Goal: Find specific page/section: Find specific page/section

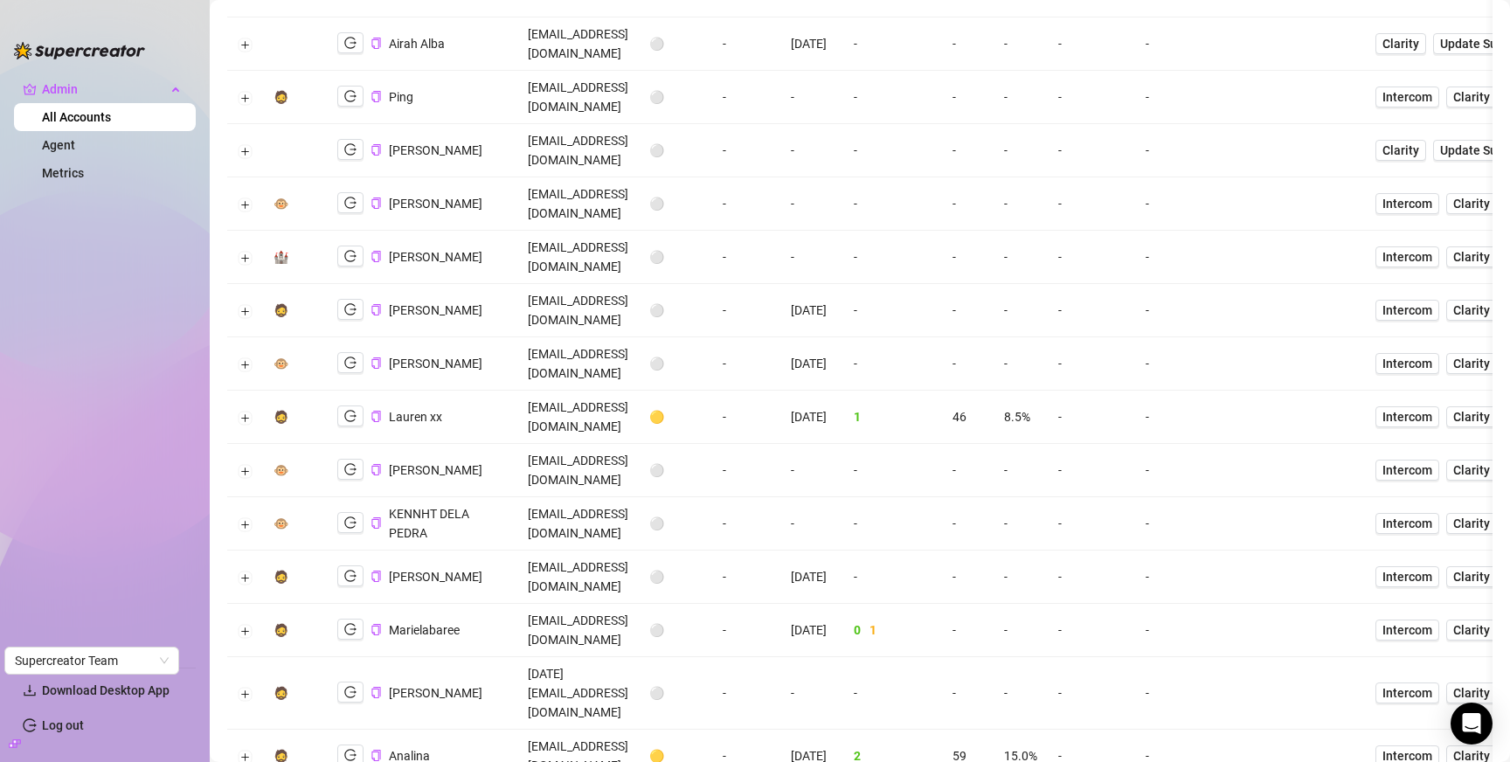
scroll to position [92, 0]
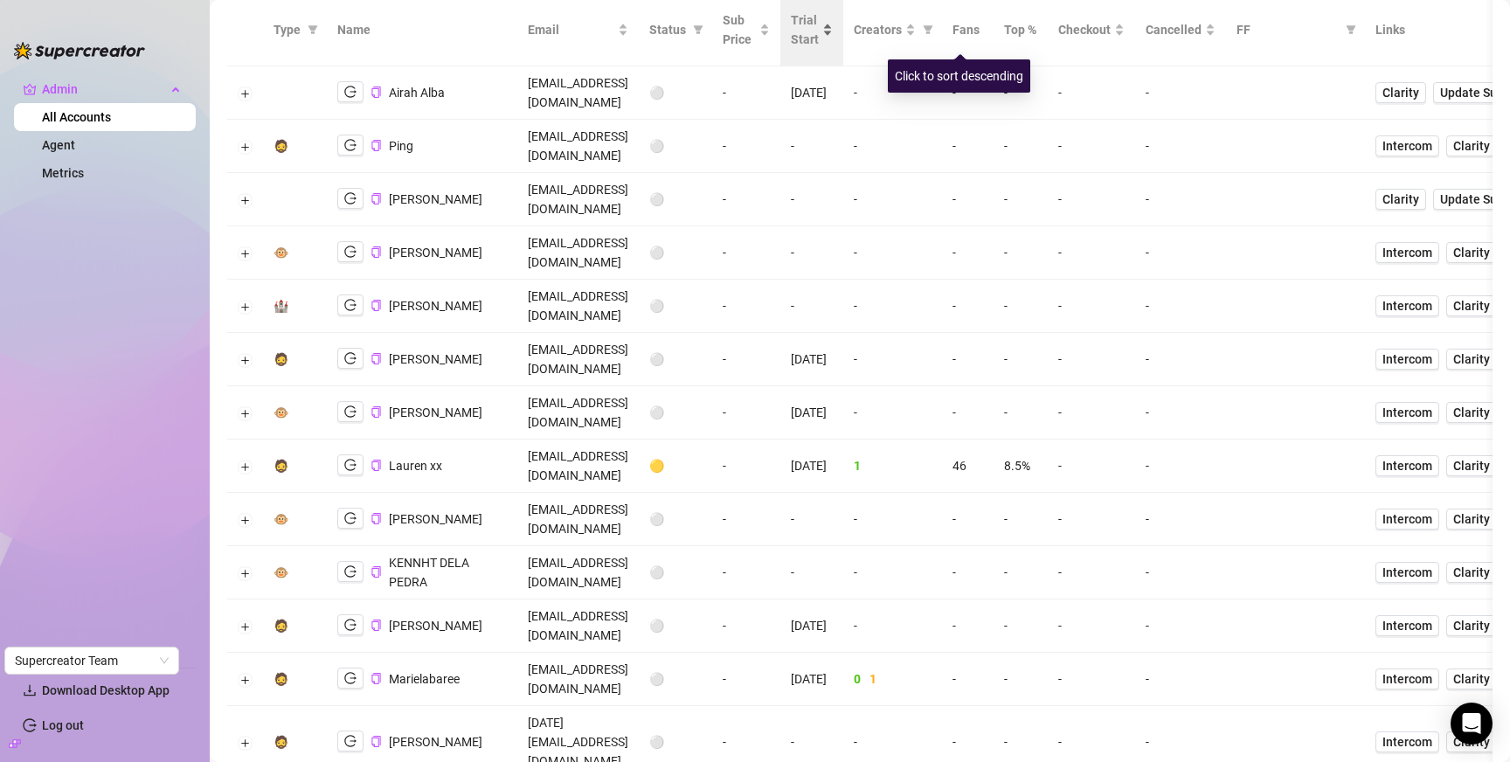
click at [819, 24] on span "Trial Start" at bounding box center [805, 29] width 28 height 38
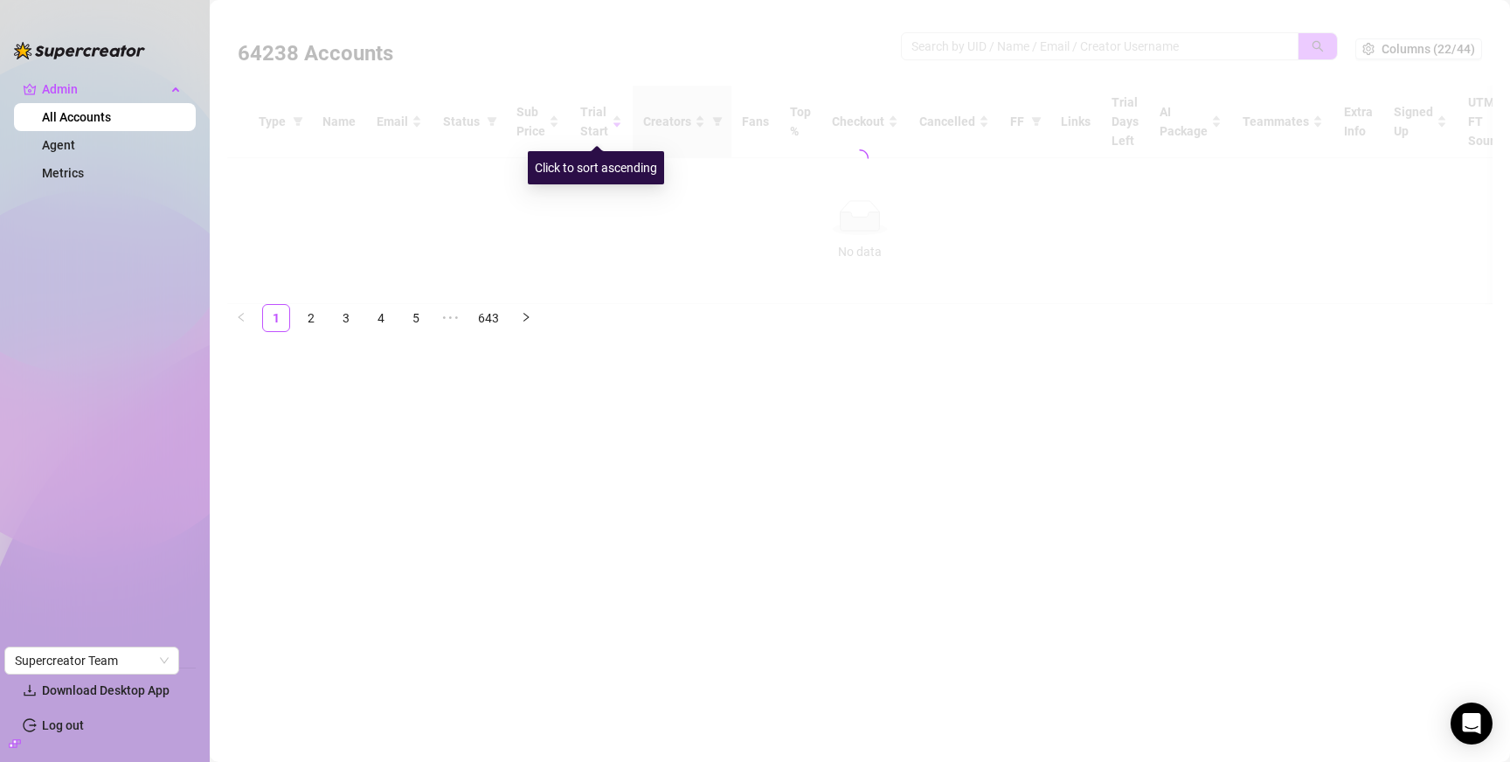
scroll to position [0, 0]
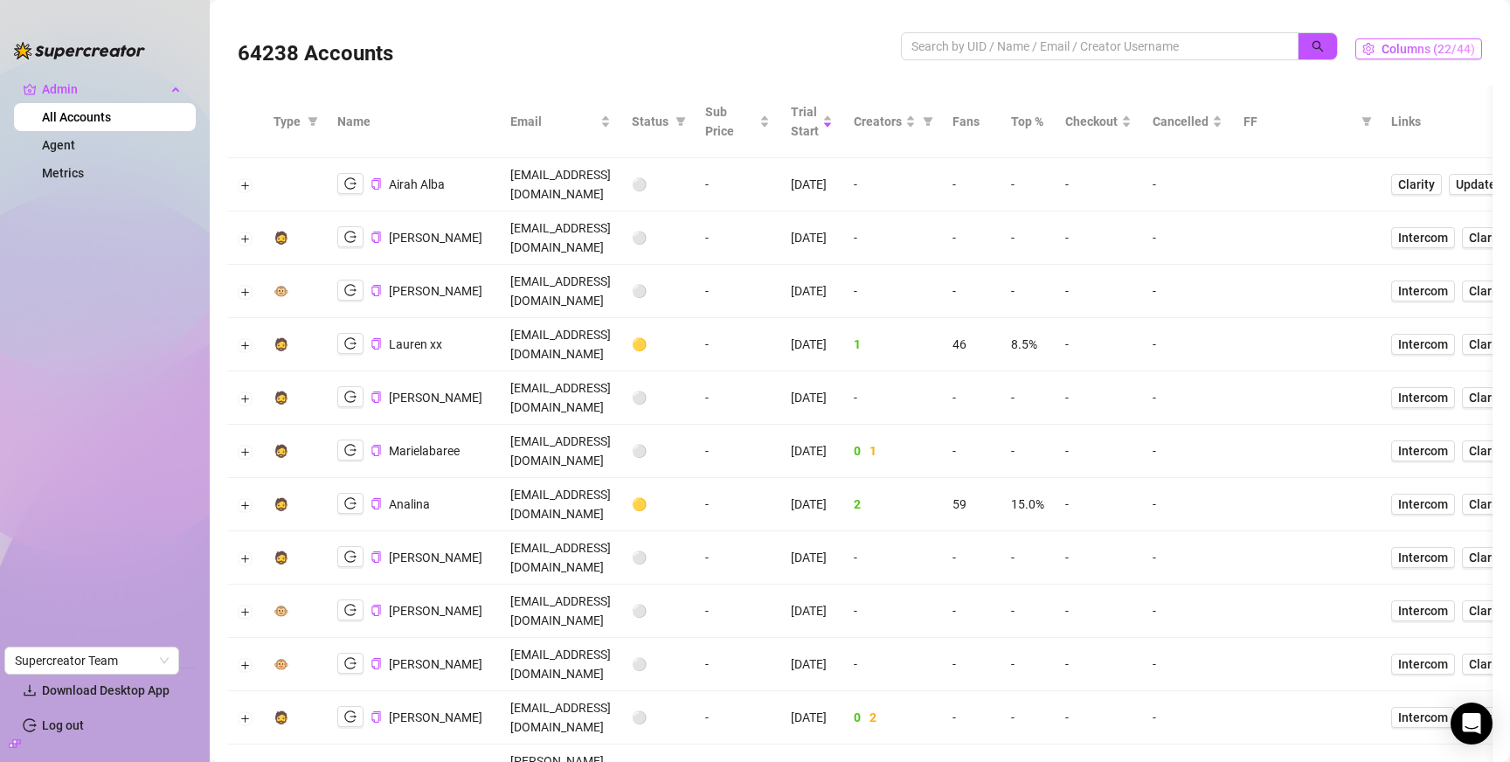
click at [1442, 52] on span "Columns (22/44)" at bounding box center [1427, 49] width 93 height 14
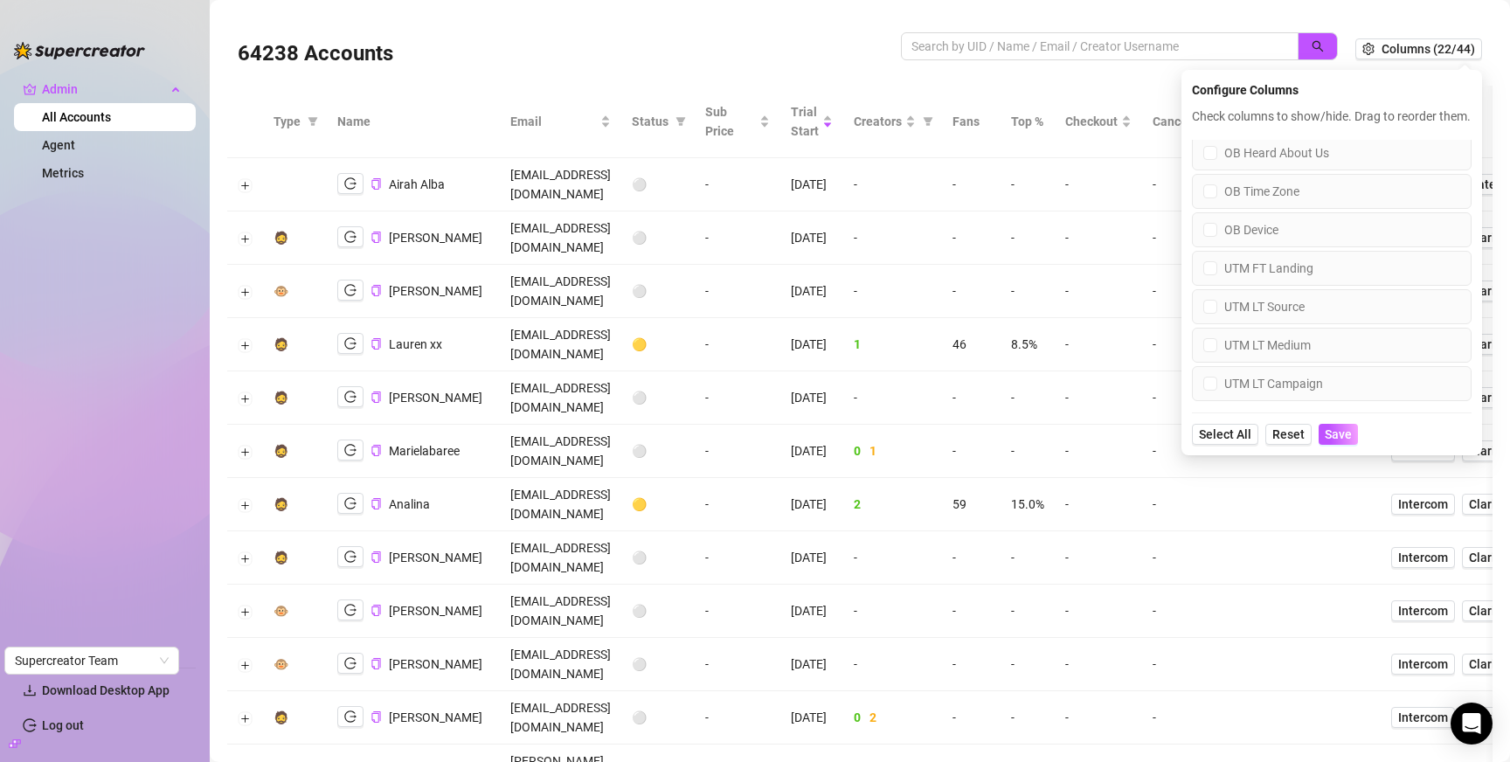
scroll to position [1433, 0]
click at [942, 172] on td "-" at bounding box center [892, 184] width 99 height 53
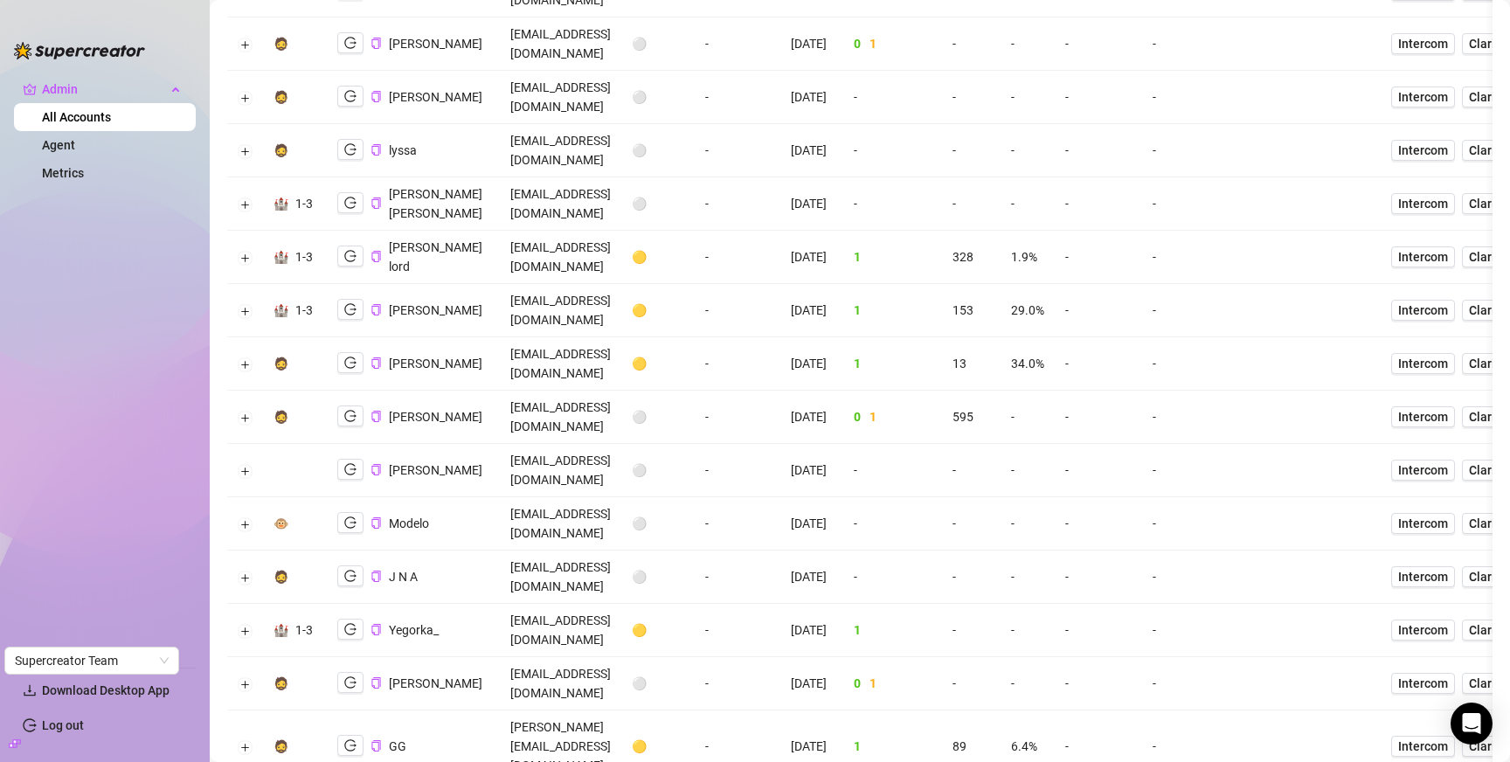
scroll to position [3222, 0]
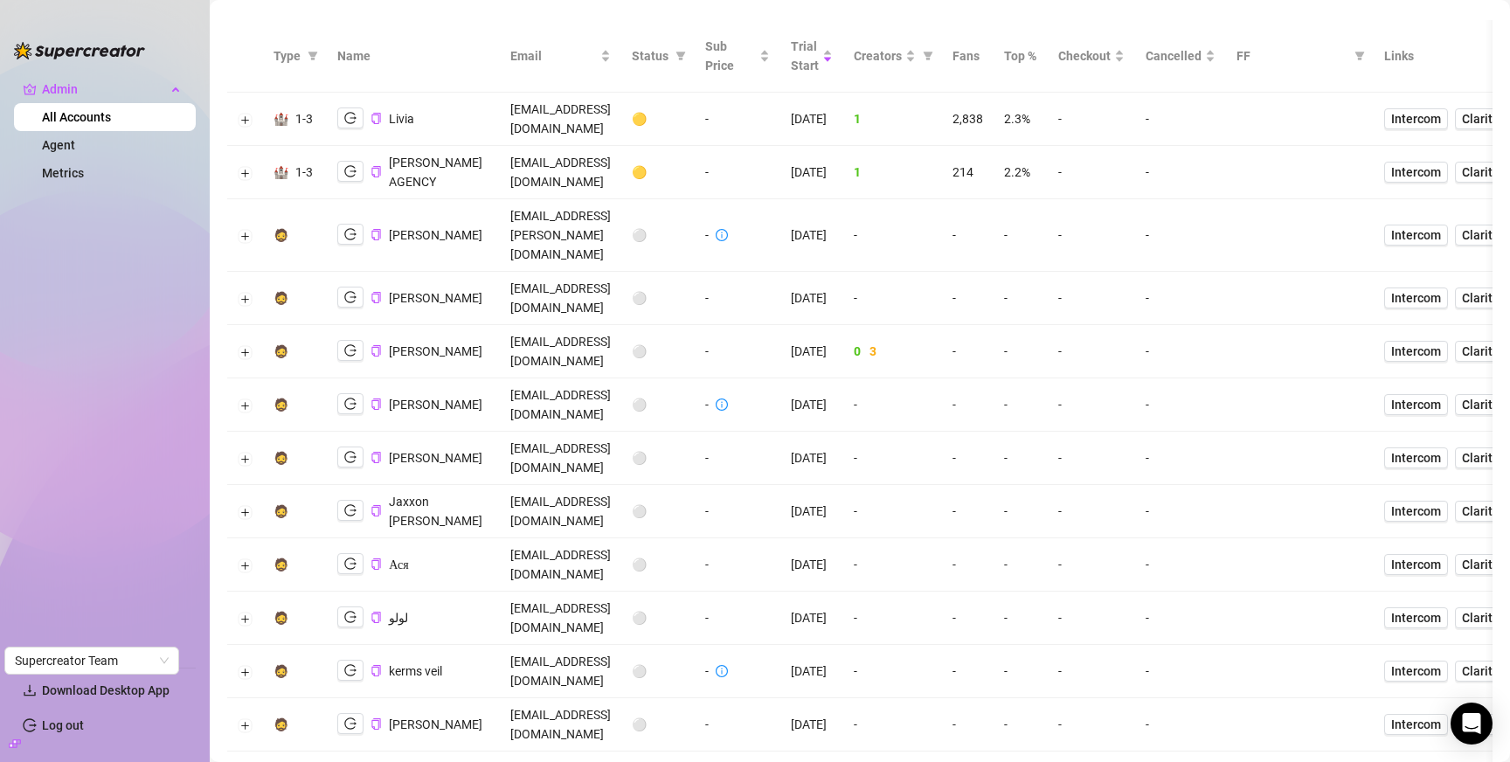
scroll to position [72, 0]
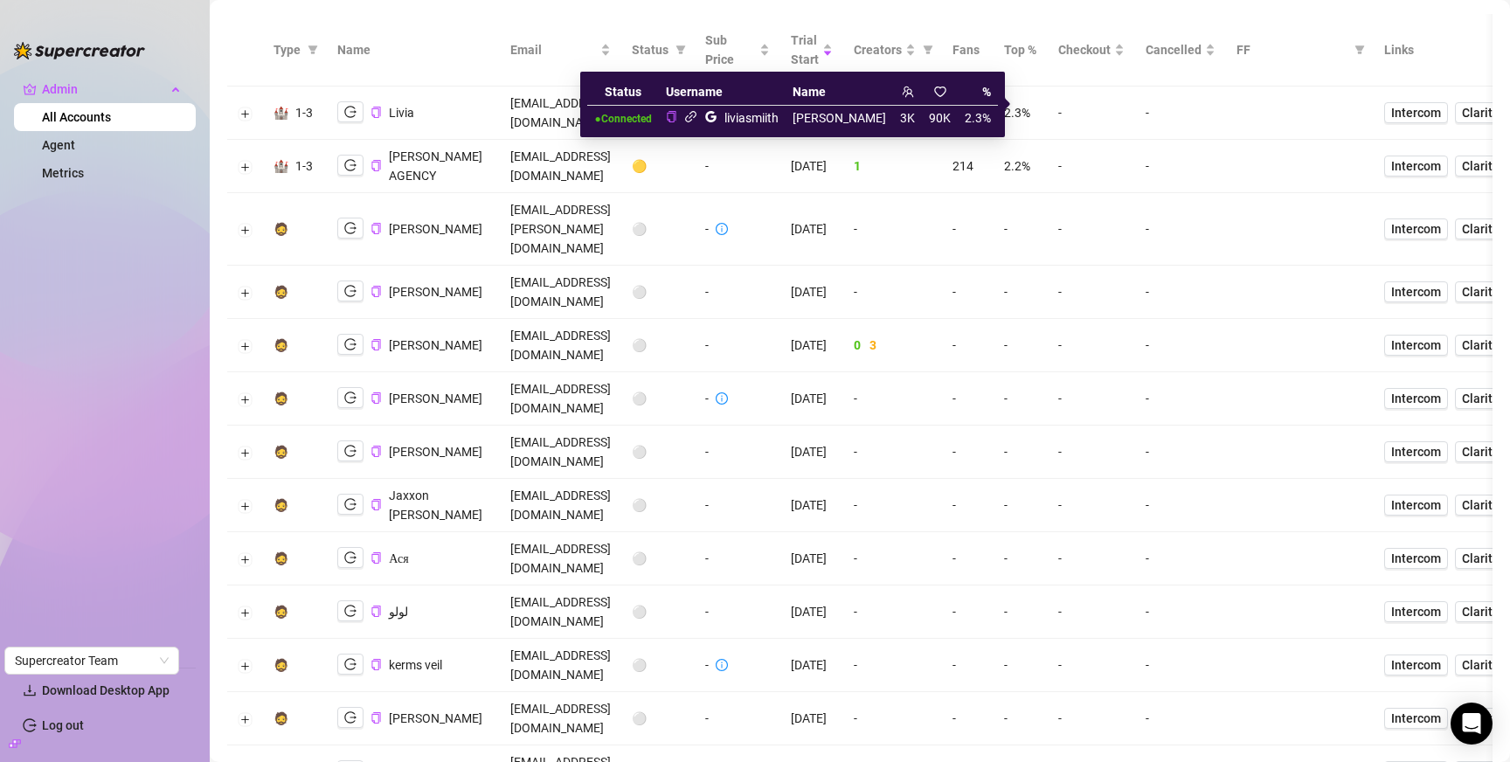
click at [697, 115] on icon "link" at bounding box center [690, 116] width 13 height 13
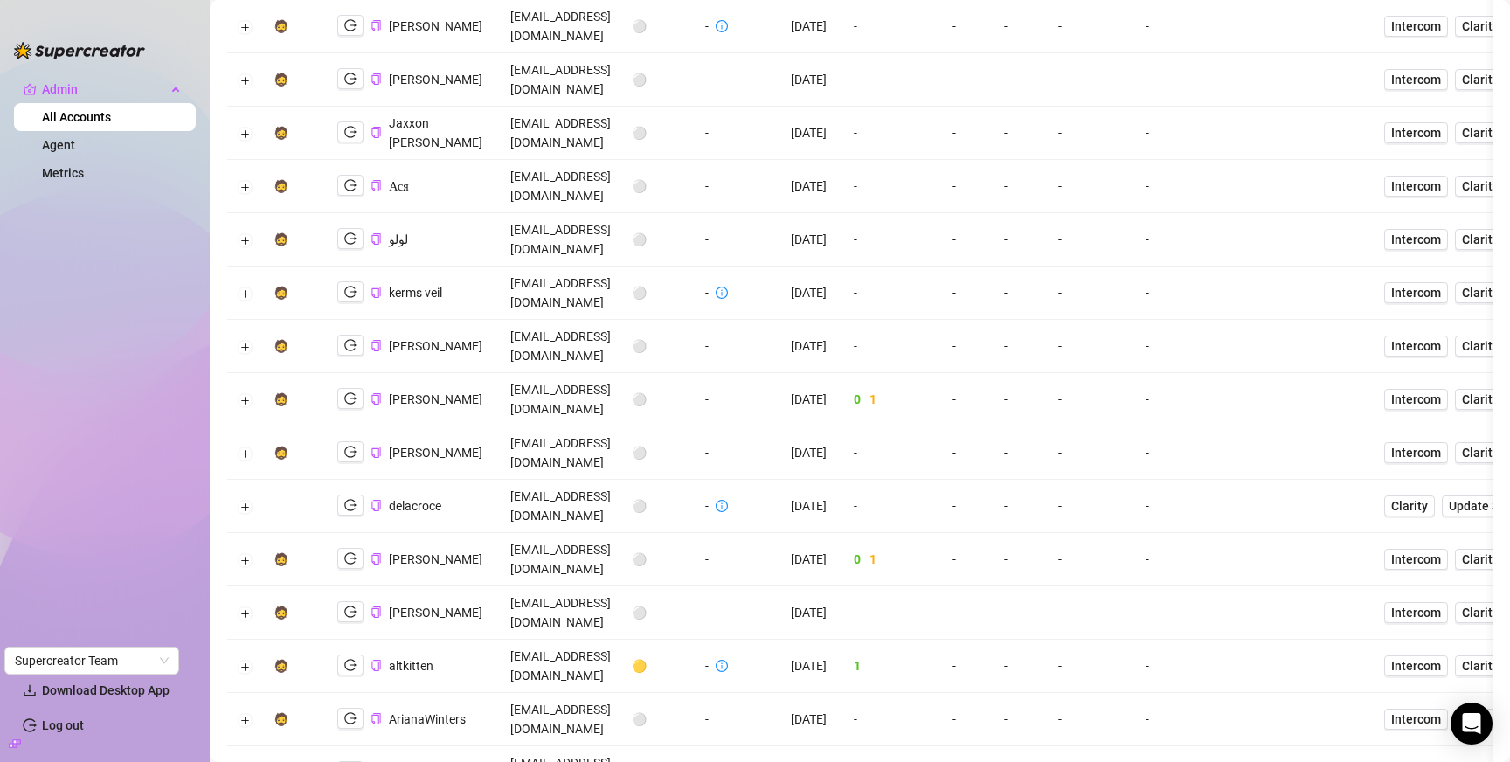
scroll to position [0, 0]
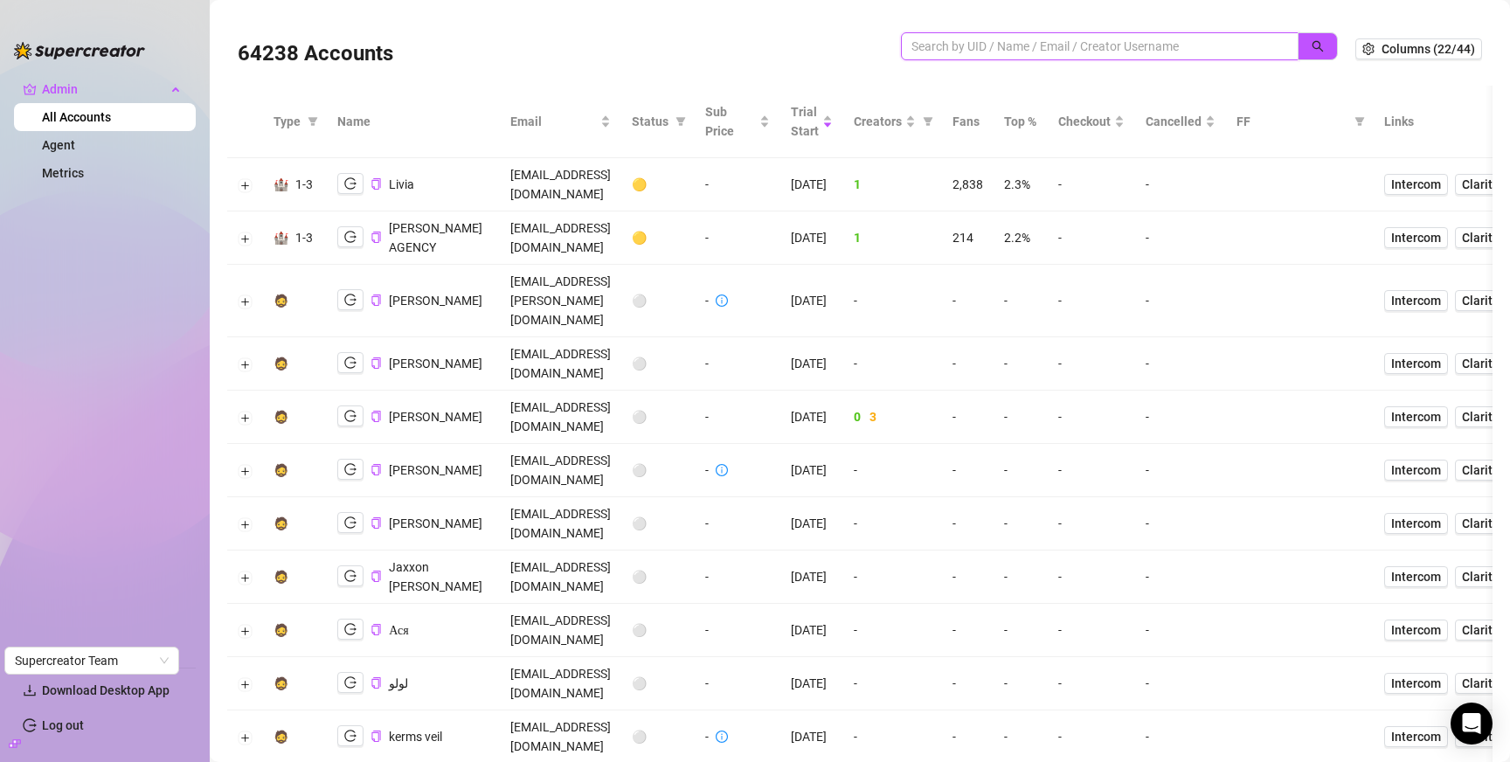
click at [1161, 47] on input "search" at bounding box center [1092, 46] width 363 height 19
click at [1111, 116] on span "Checkout" at bounding box center [1084, 121] width 52 height 19
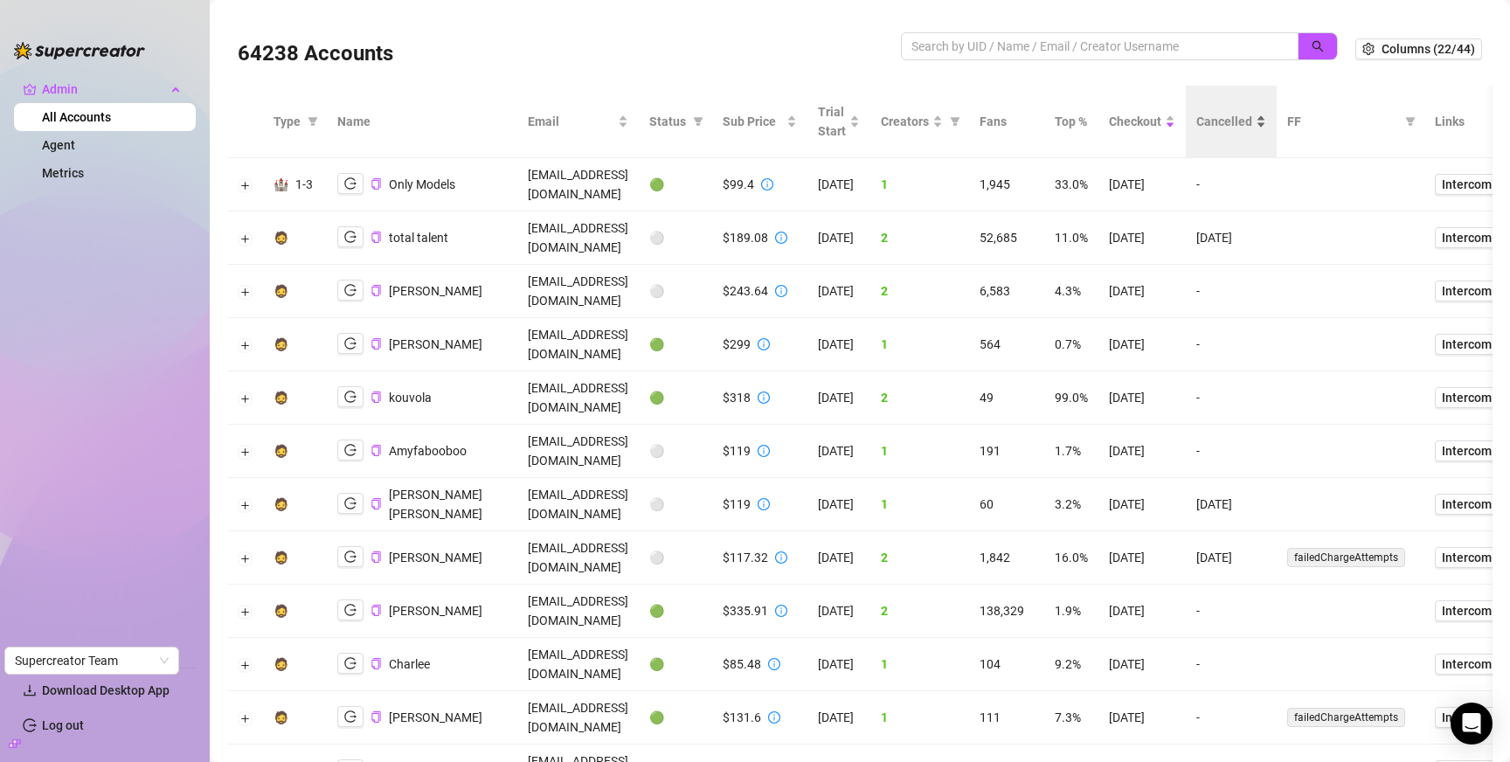
click at [1252, 116] on span "Cancelled" at bounding box center [1224, 121] width 56 height 19
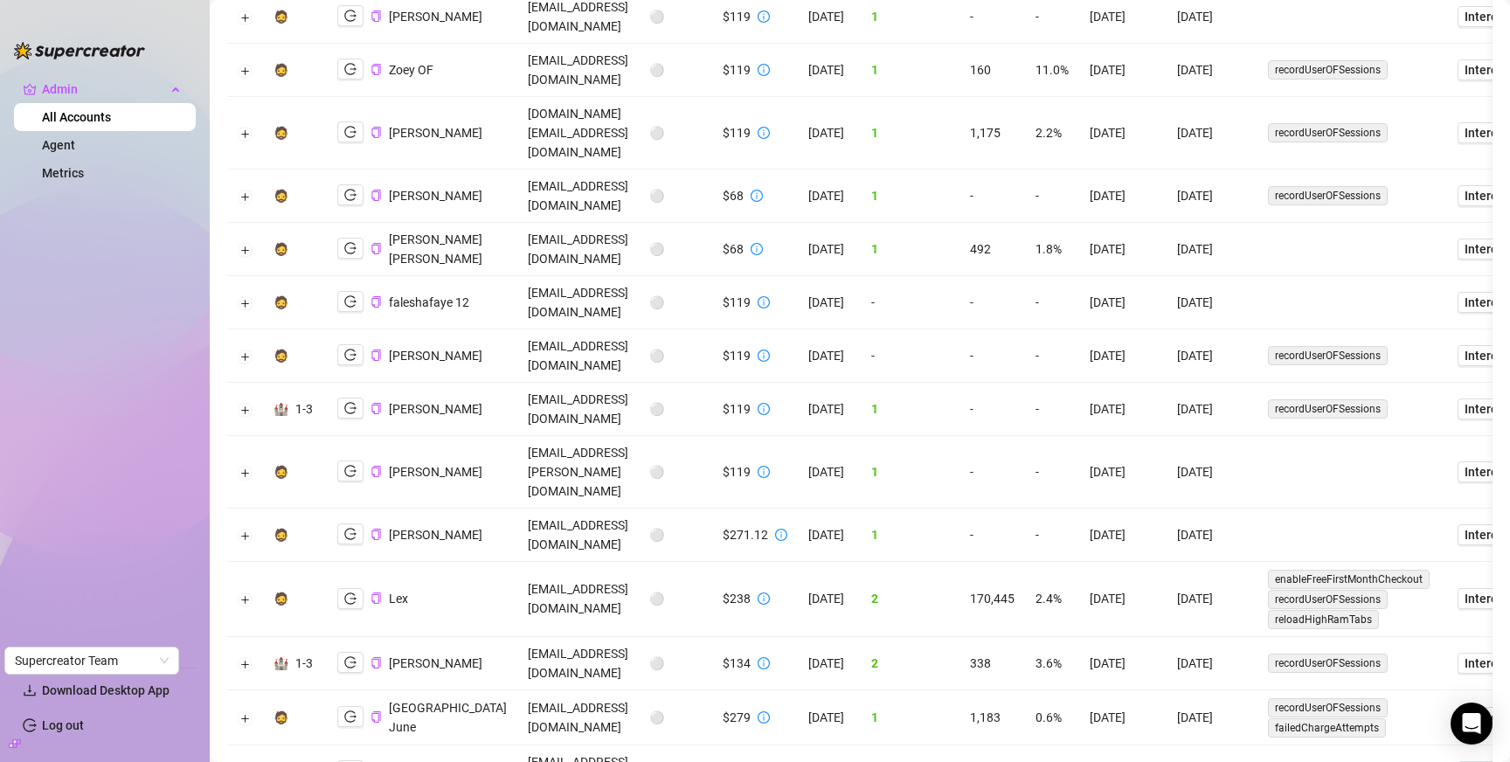
scroll to position [3953, 0]
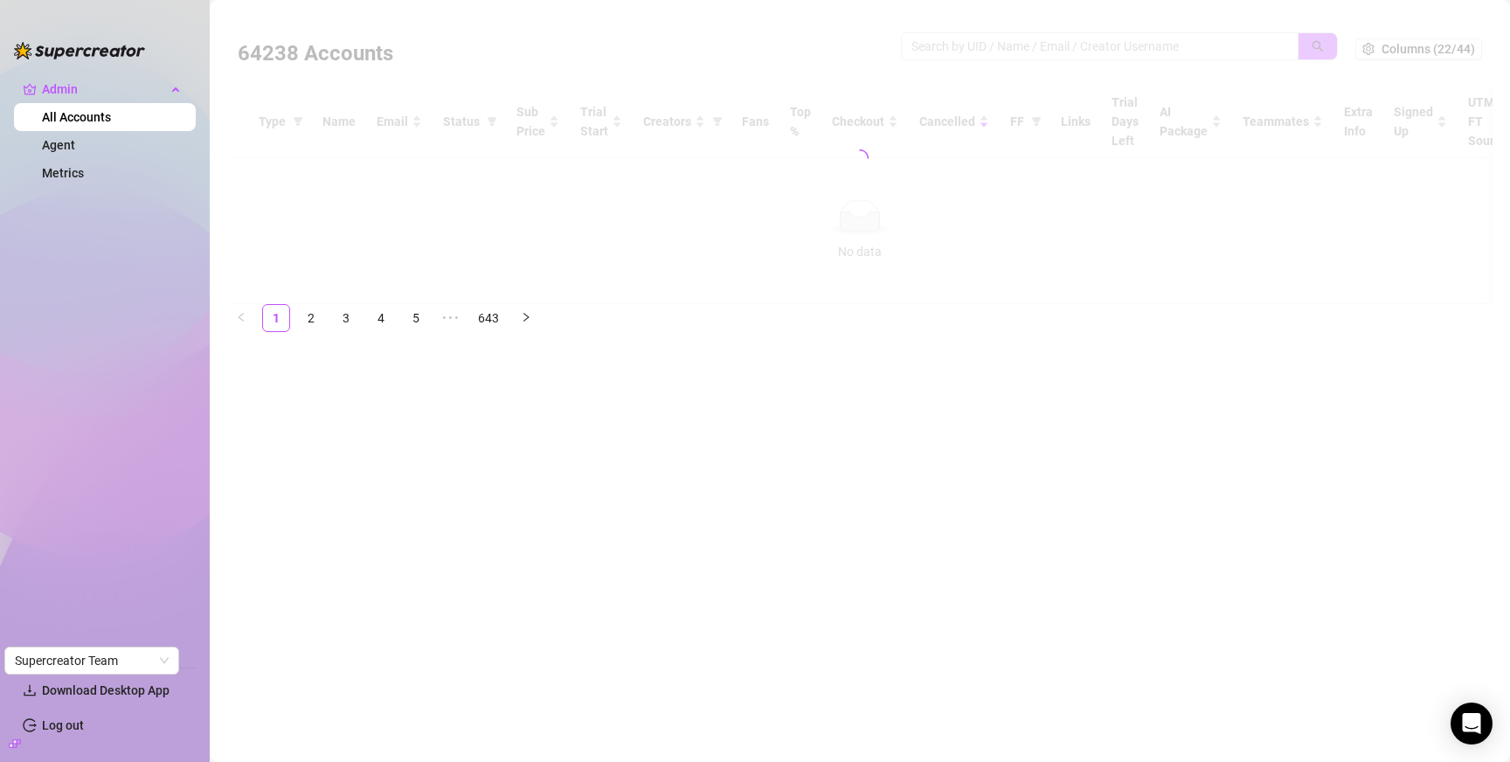
scroll to position [0, 0]
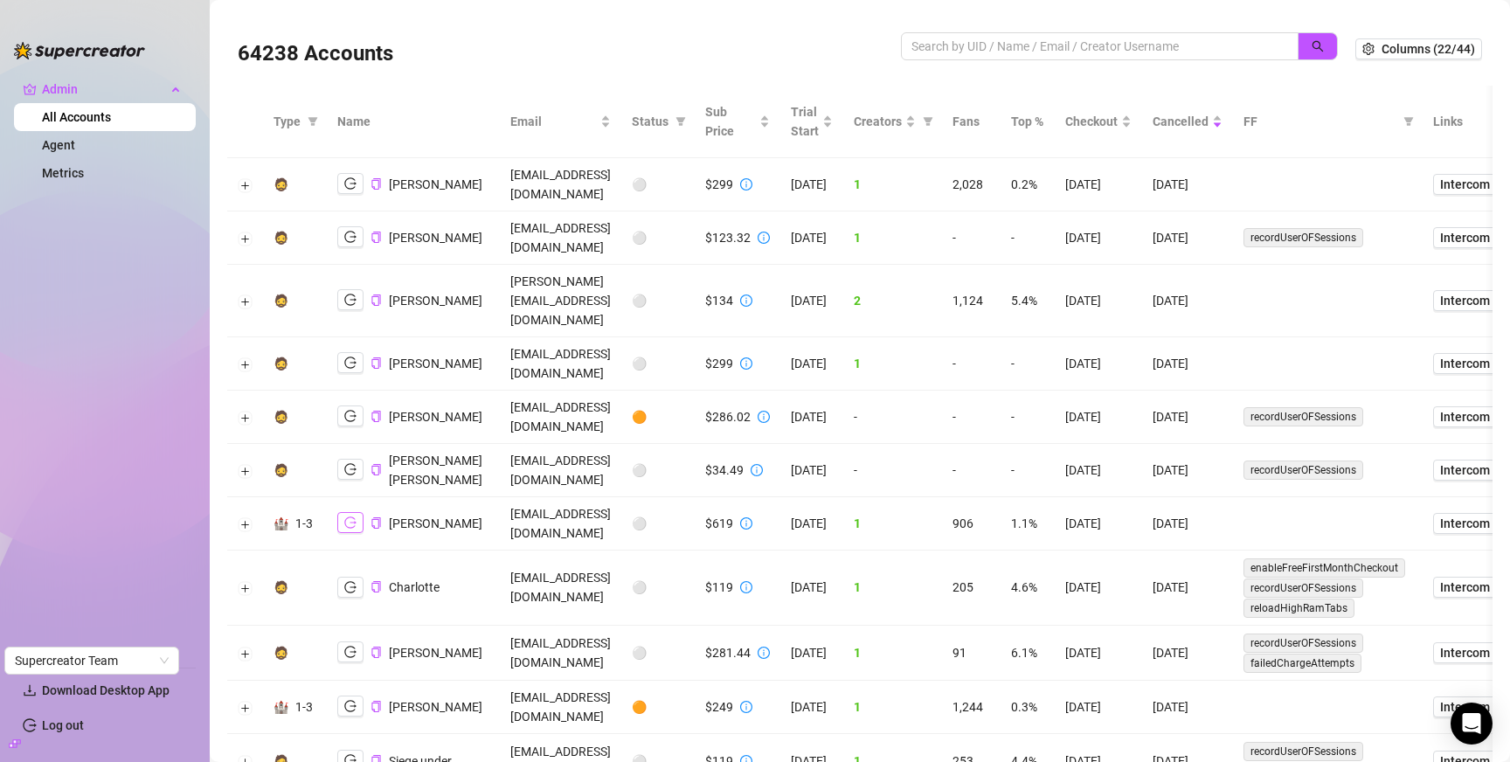
click at [351, 516] on icon "logout" at bounding box center [350, 522] width 12 height 12
click at [1129, 38] on input "search" at bounding box center [1092, 46] width 363 height 19
type input "as"
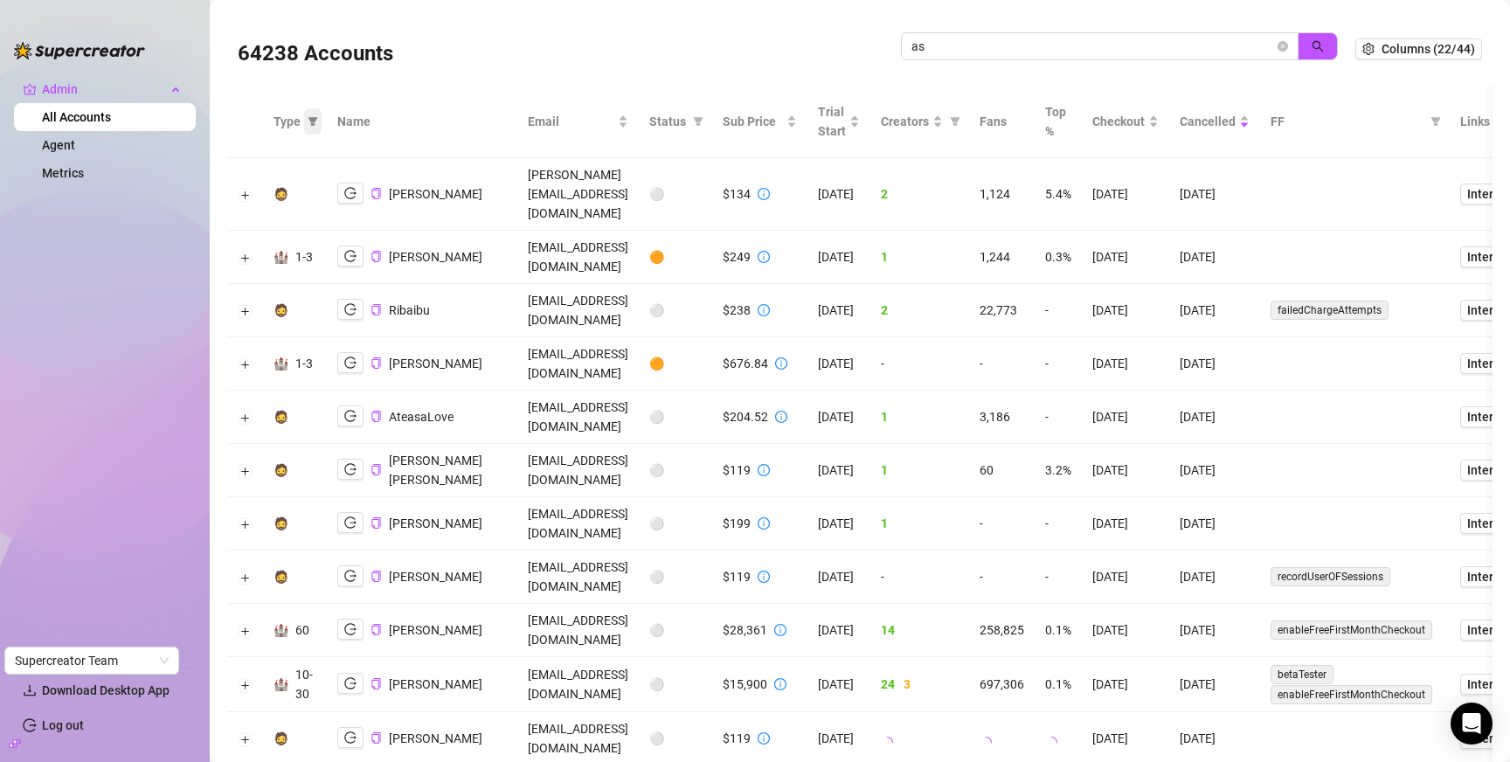
click at [309, 122] on icon "filter" at bounding box center [313, 121] width 10 height 10
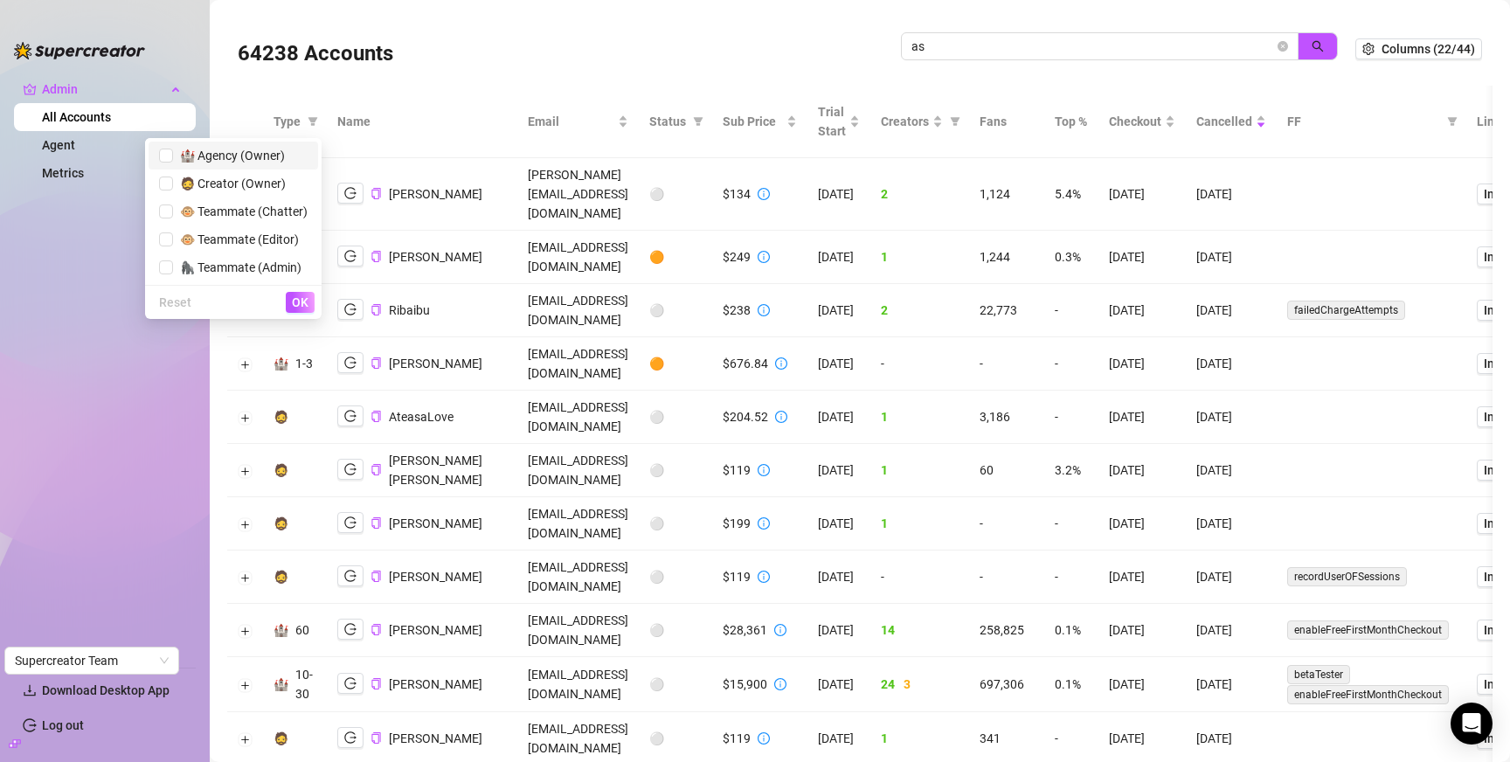
click at [250, 162] on span "🏰 Agency (Owner)" at bounding box center [229, 156] width 112 height 14
checkbox input "true"
click at [293, 299] on span "OK" at bounding box center [300, 302] width 17 height 14
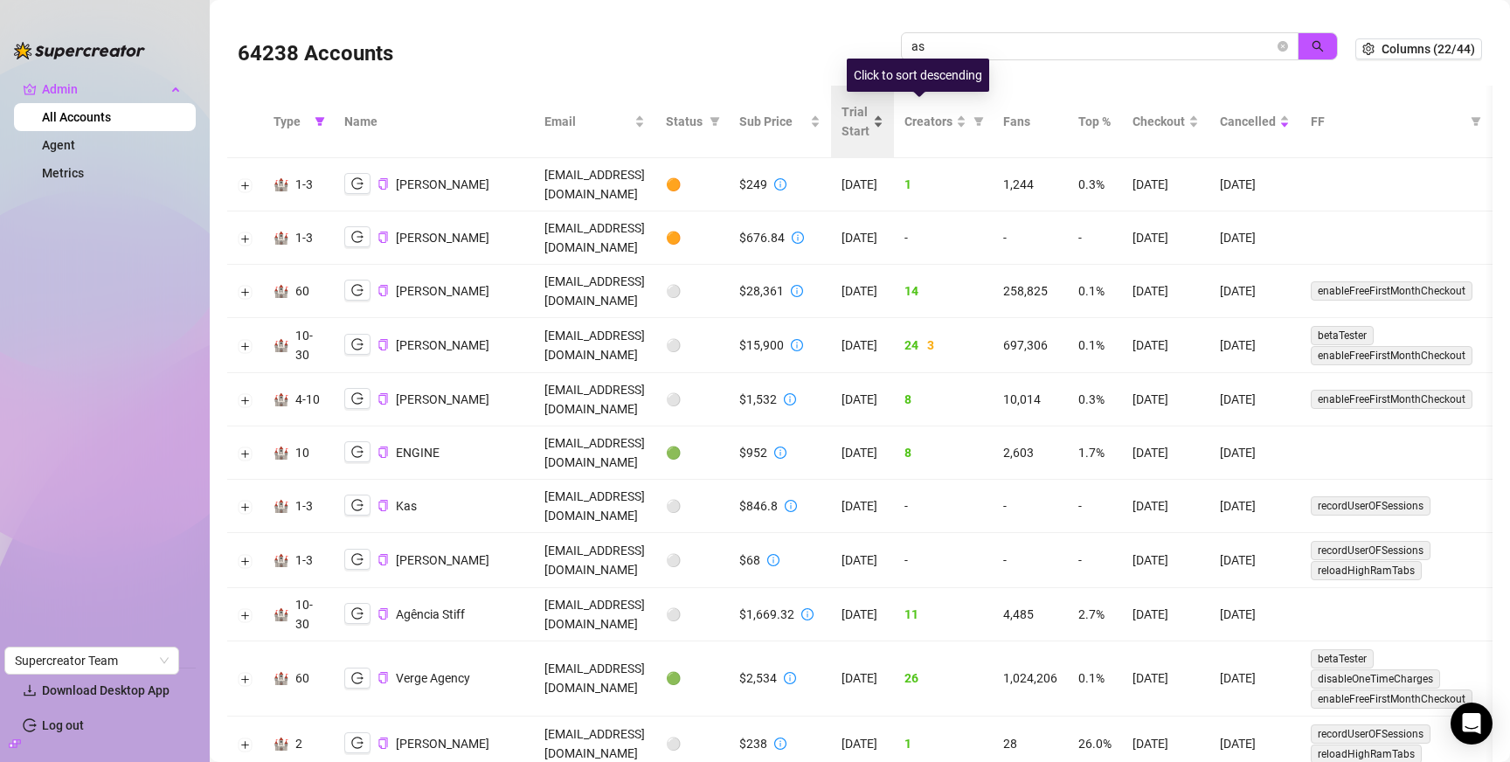
click at [869, 130] on span "Trial Start" at bounding box center [855, 121] width 28 height 38
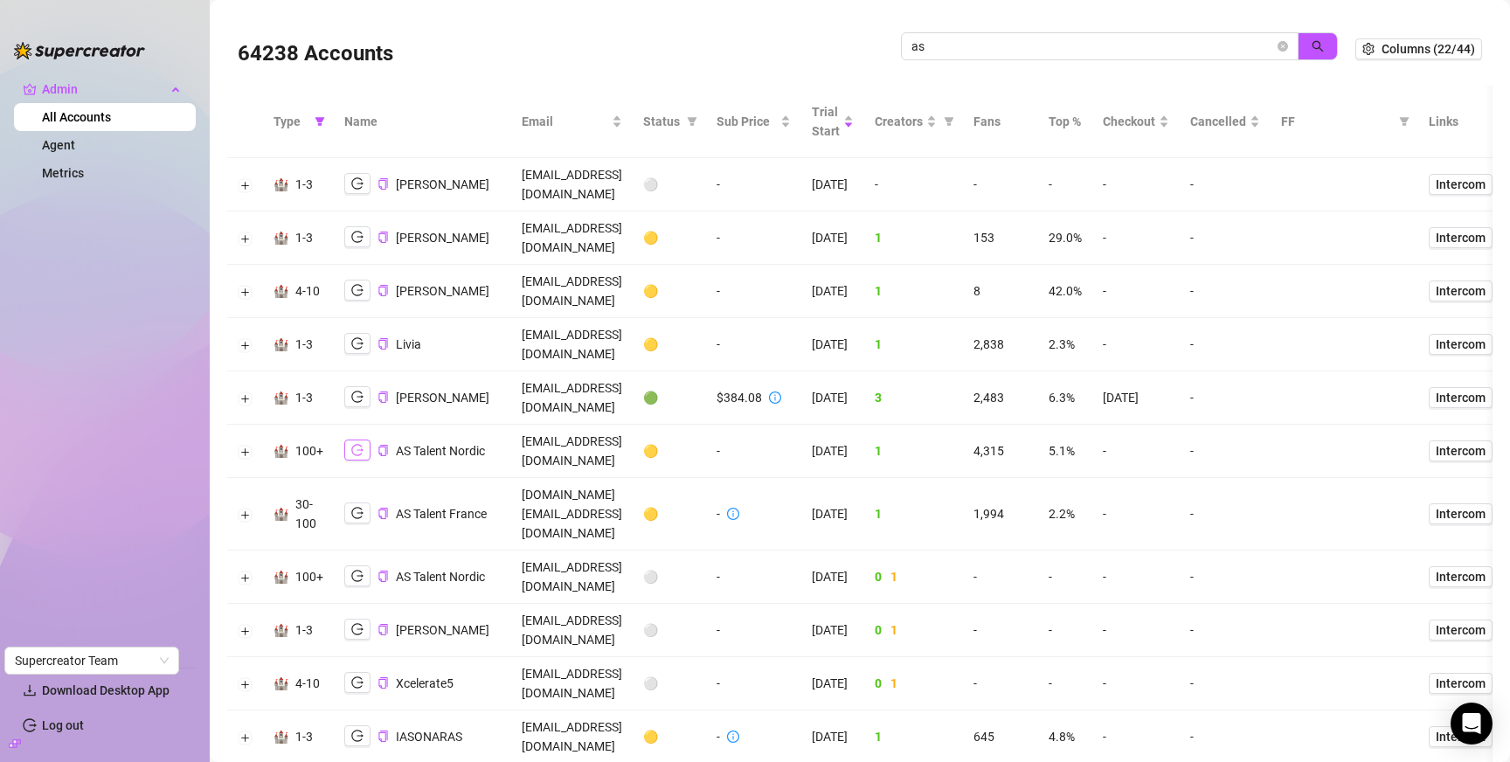
click at [351, 444] on icon "logout" at bounding box center [357, 450] width 12 height 12
click at [354, 507] on icon "logout" at bounding box center [357, 513] width 12 height 12
click at [354, 570] on icon "logout" at bounding box center [357, 576] width 12 height 12
click at [1052, 49] on input "as" at bounding box center [1092, 46] width 363 height 19
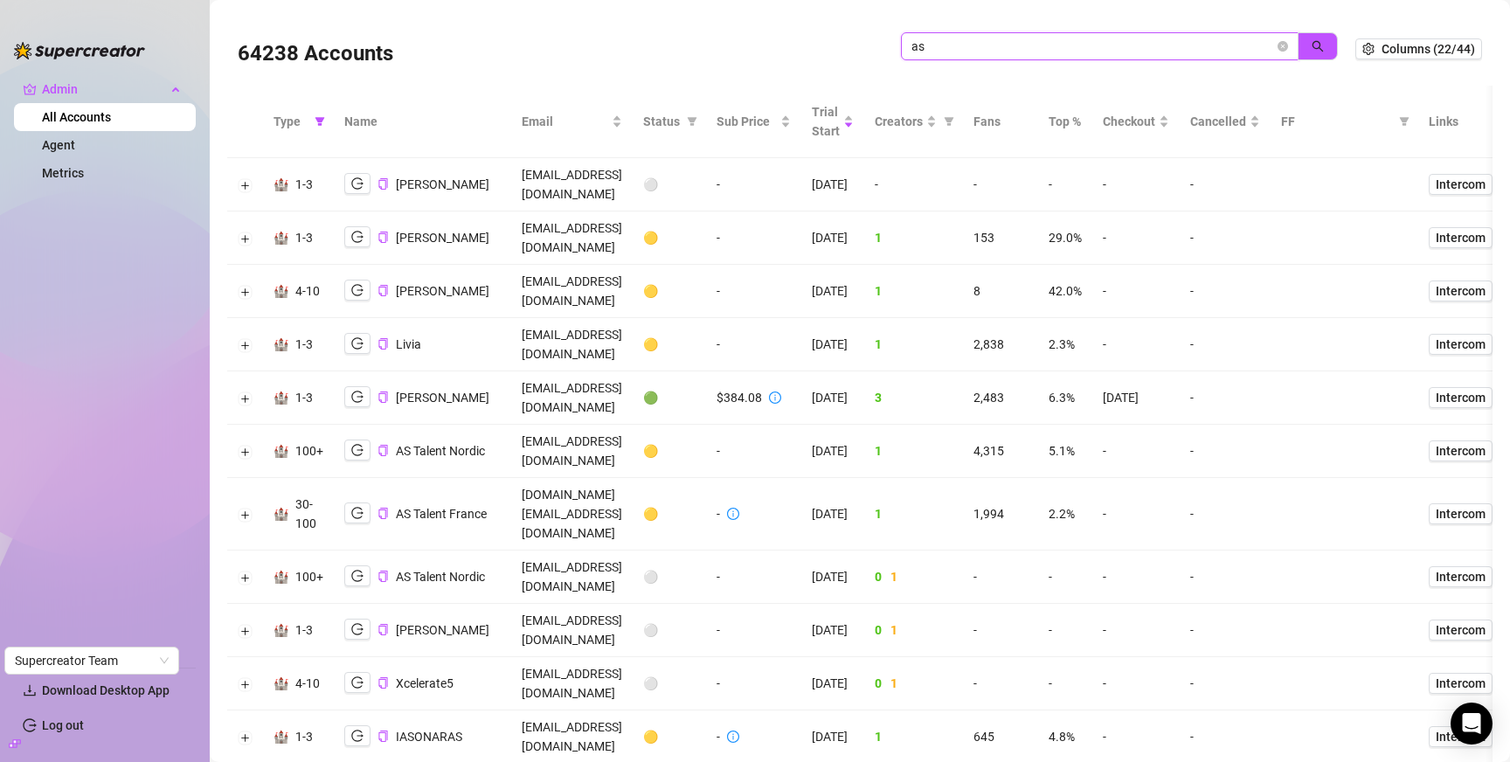
click at [1052, 49] on input "as" at bounding box center [1092, 46] width 363 height 19
type input "sugar"
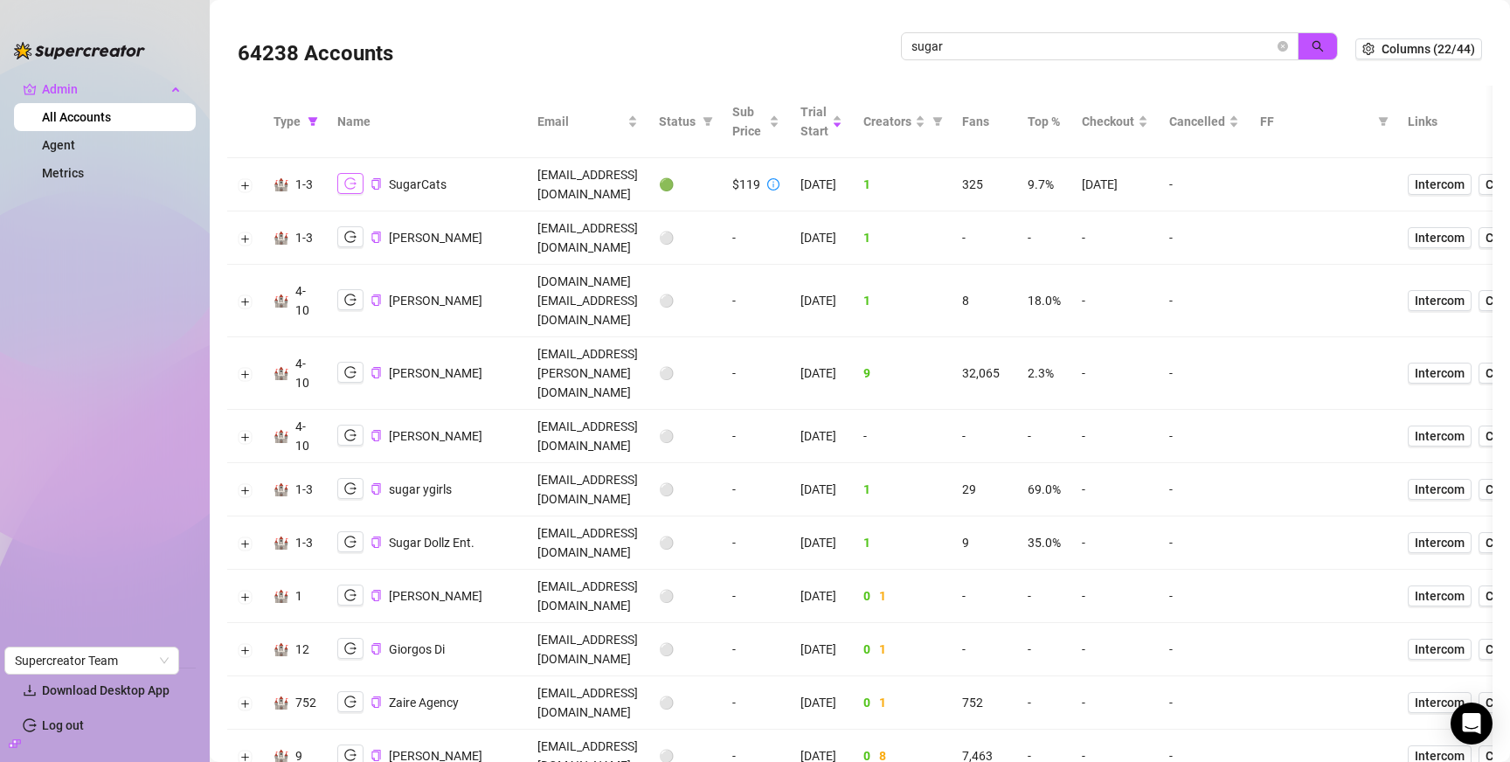
click at [361, 177] on button "button" at bounding box center [350, 183] width 26 height 21
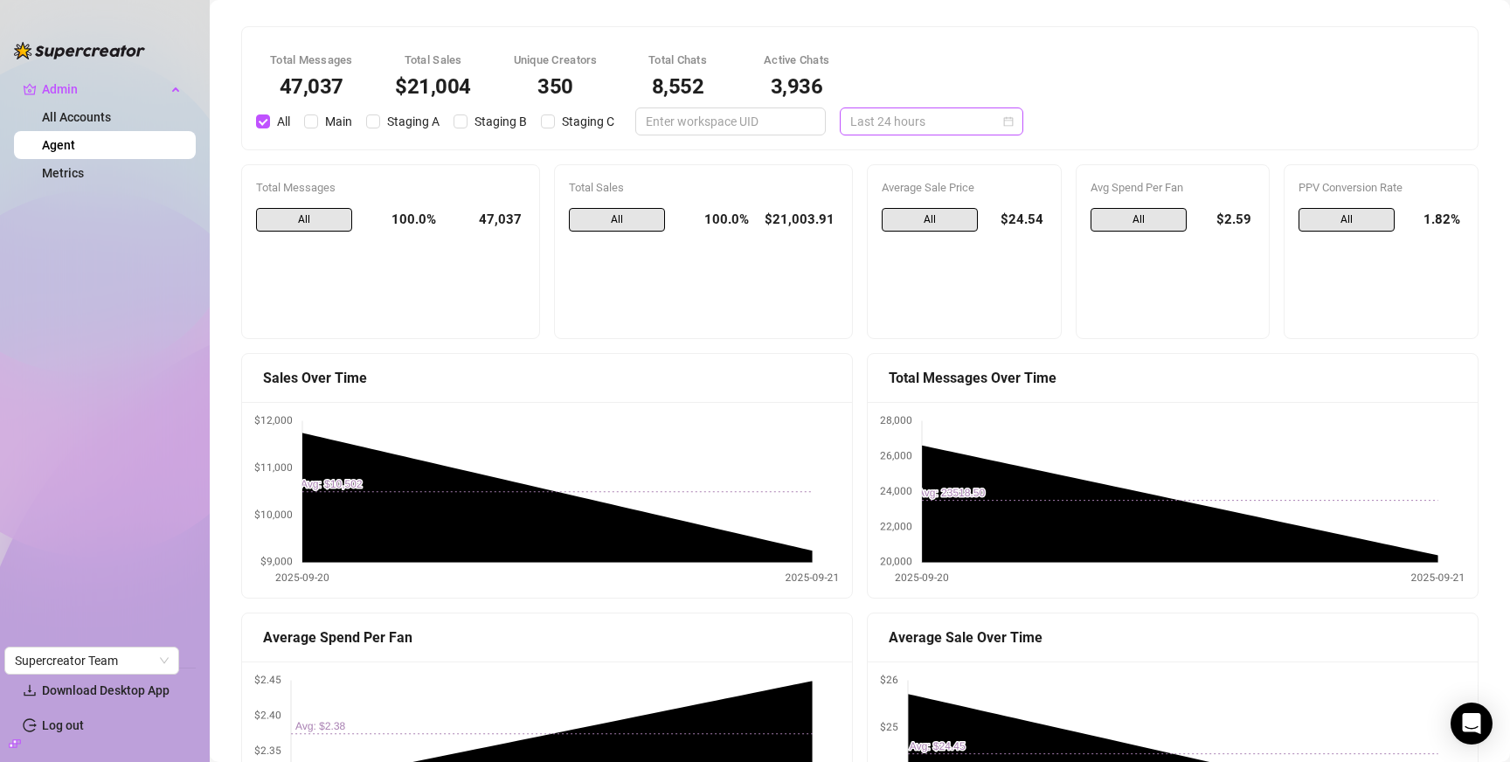
click at [910, 126] on span "Last 24 hours" at bounding box center [931, 121] width 163 height 26
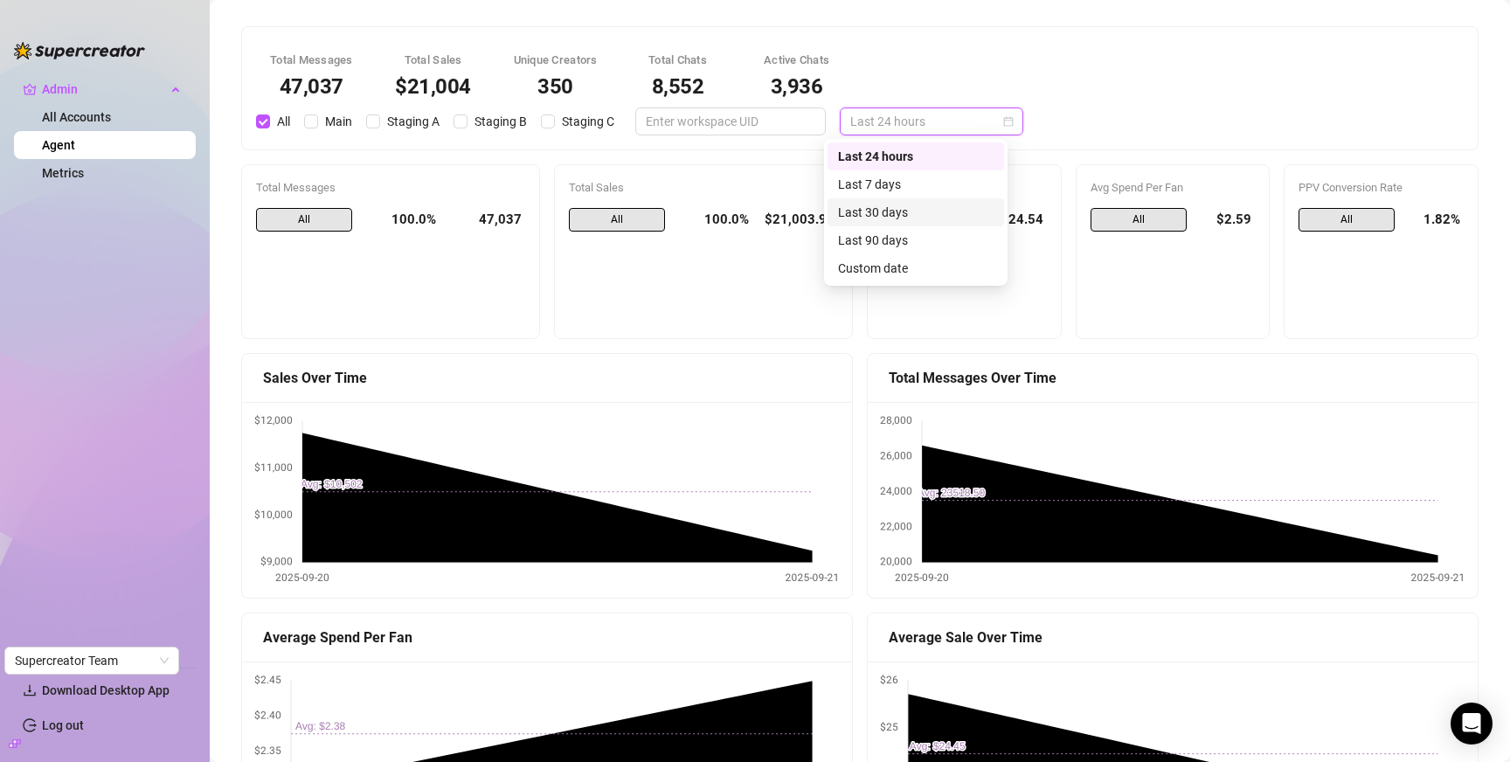
click at [903, 204] on div "Last 30 days" at bounding box center [916, 212] width 156 height 19
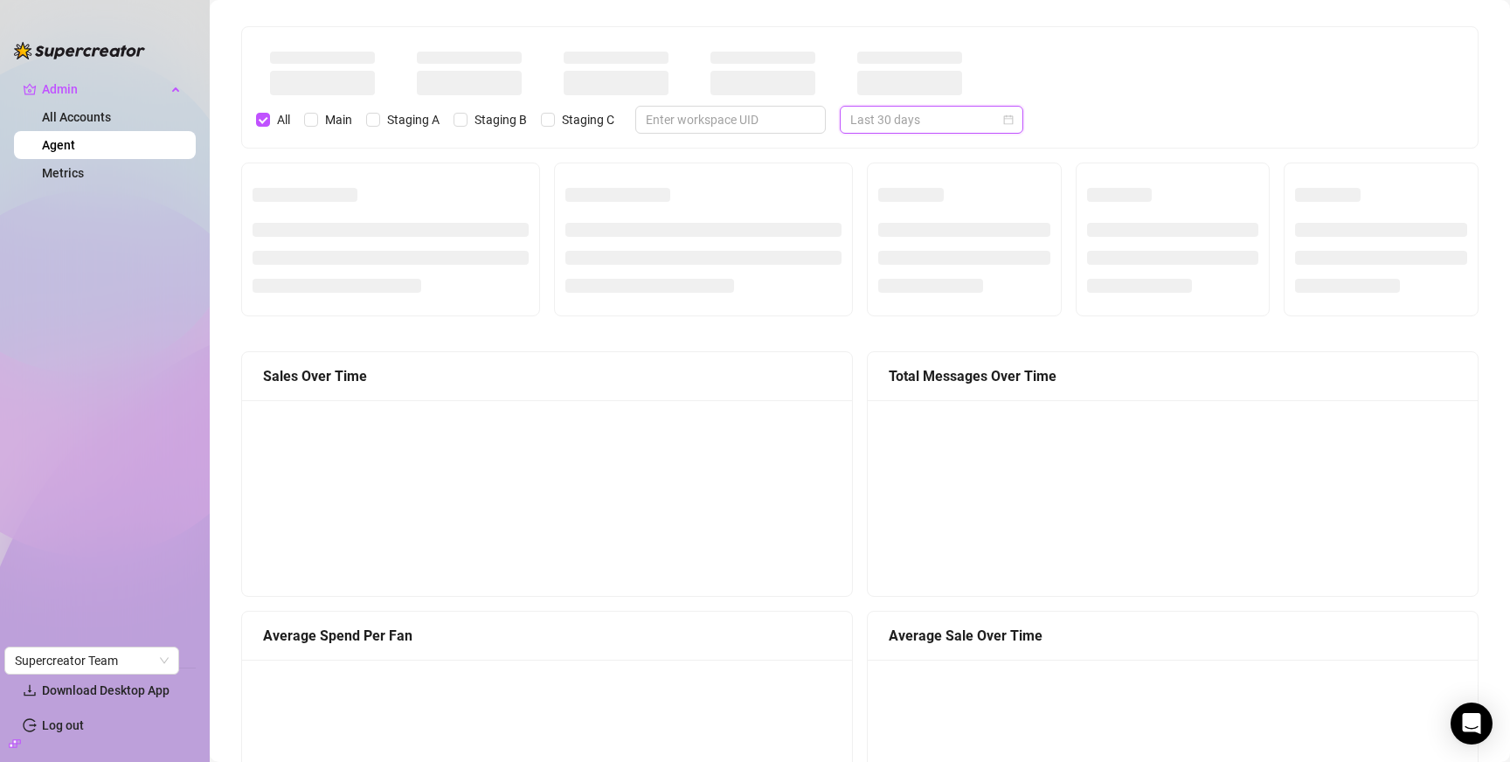
click at [898, 116] on span "Last 30 days" at bounding box center [931, 120] width 163 height 26
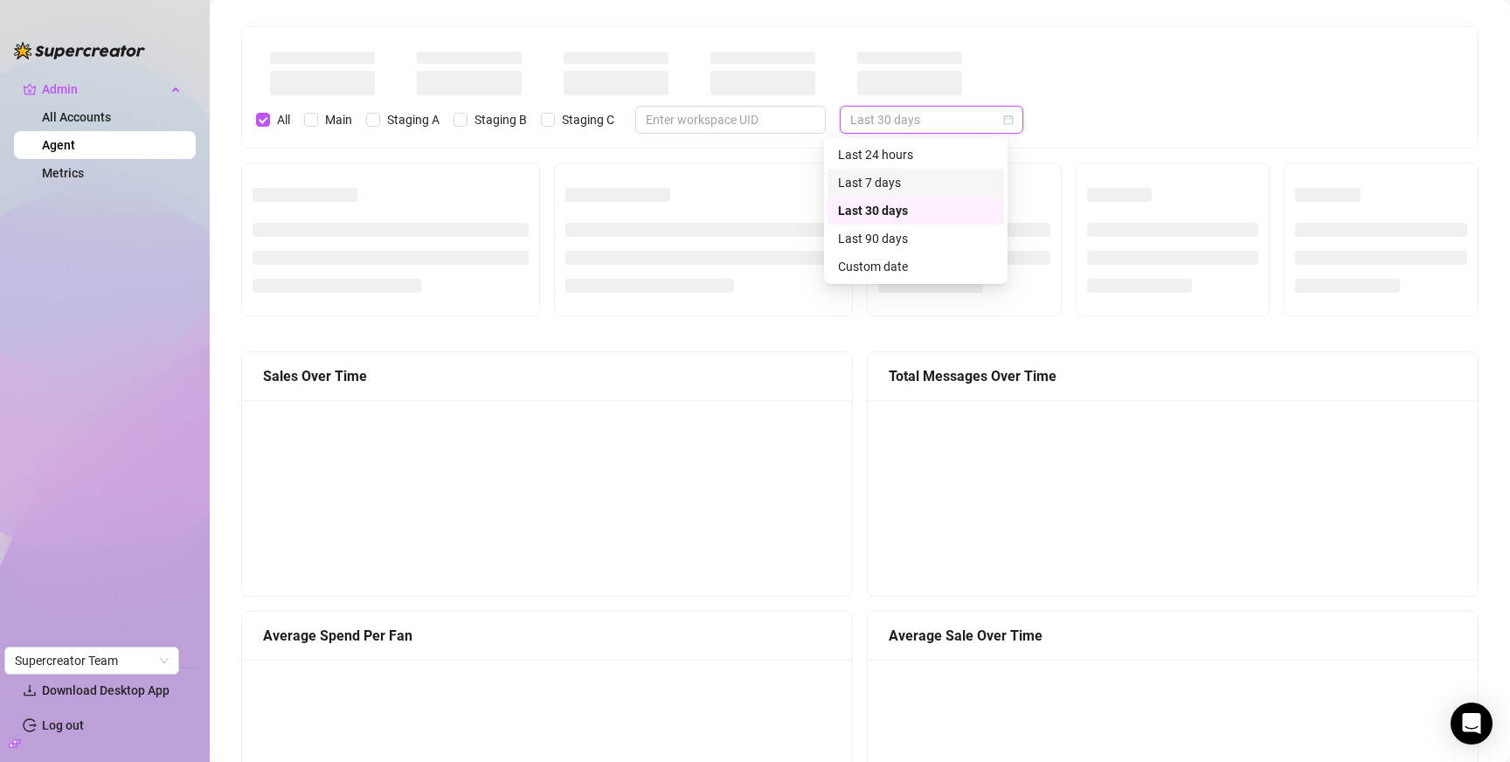
click at [893, 172] on div "Last 7 days" at bounding box center [915, 183] width 177 height 28
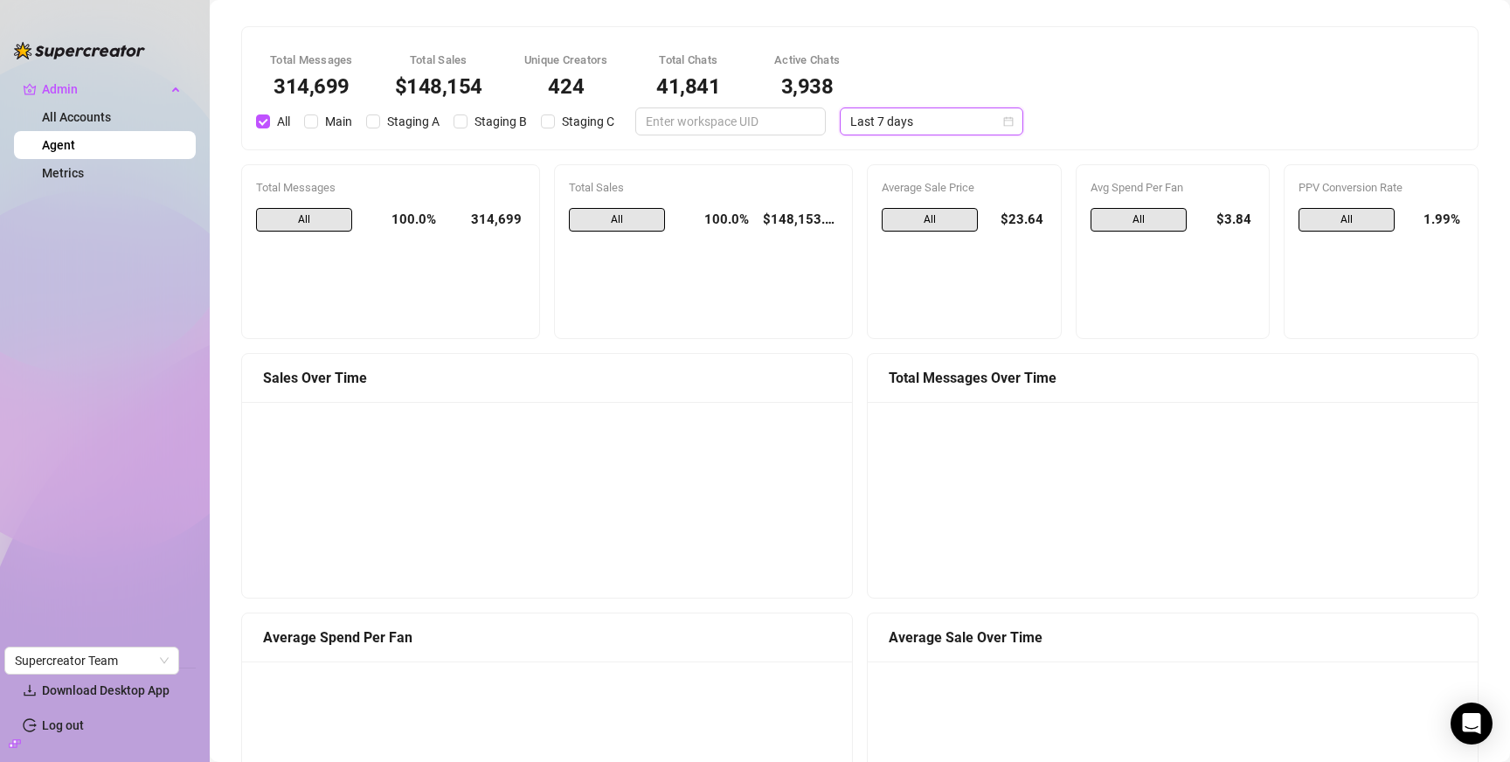
click at [905, 112] on span "Last 7 days" at bounding box center [931, 121] width 163 height 26
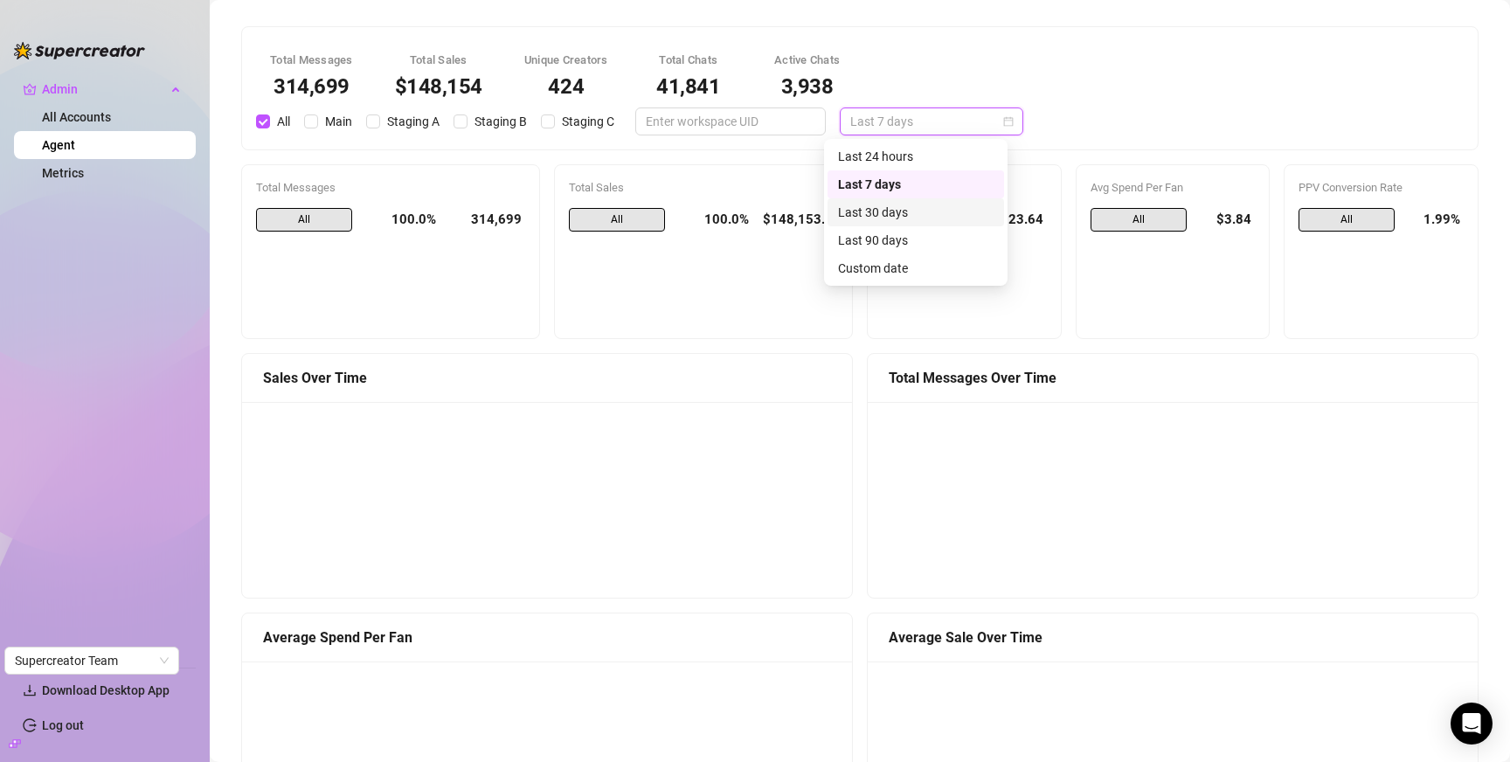
click at [914, 218] on div "Last 30 days" at bounding box center [916, 212] width 156 height 19
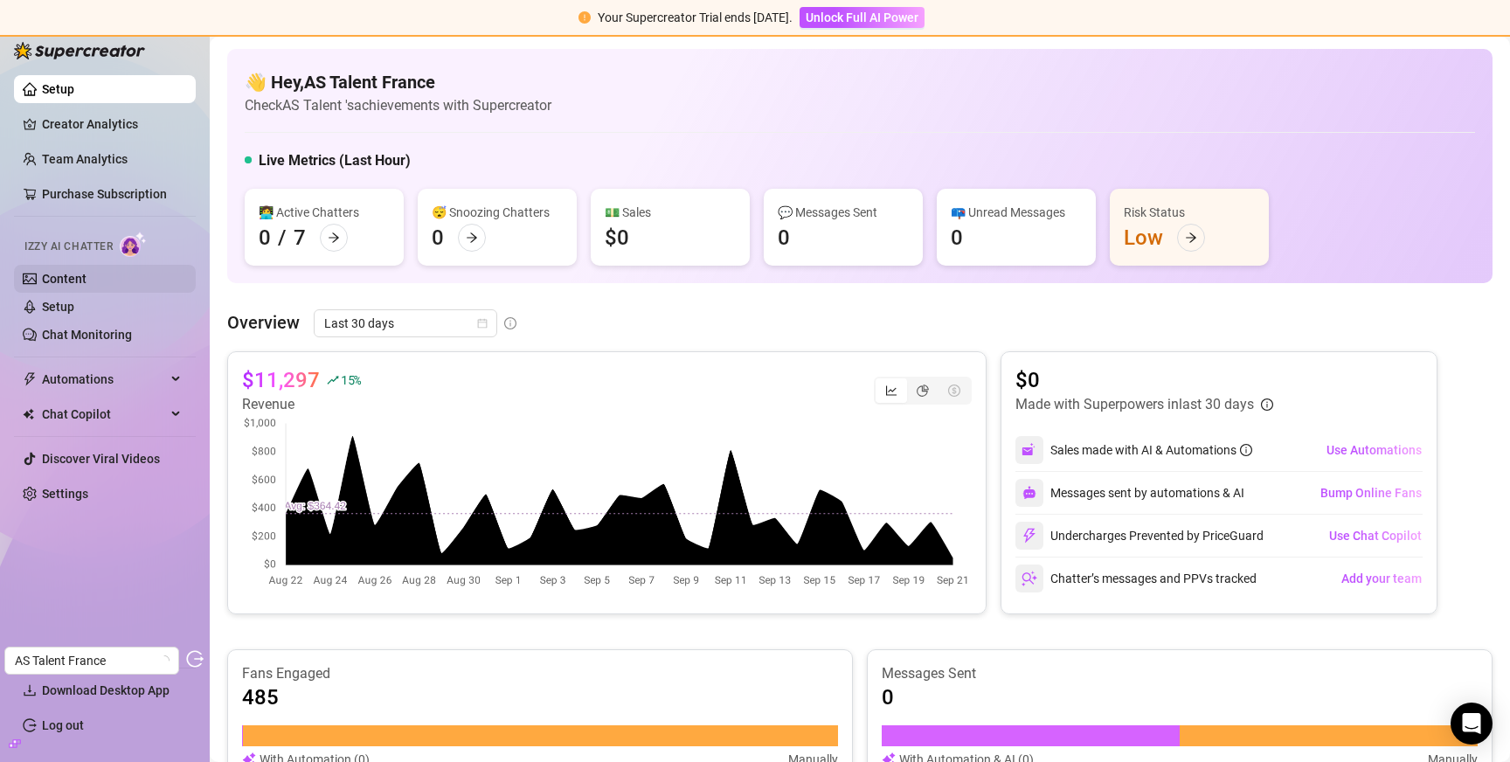
click at [66, 278] on link "Content" at bounding box center [64, 279] width 45 height 14
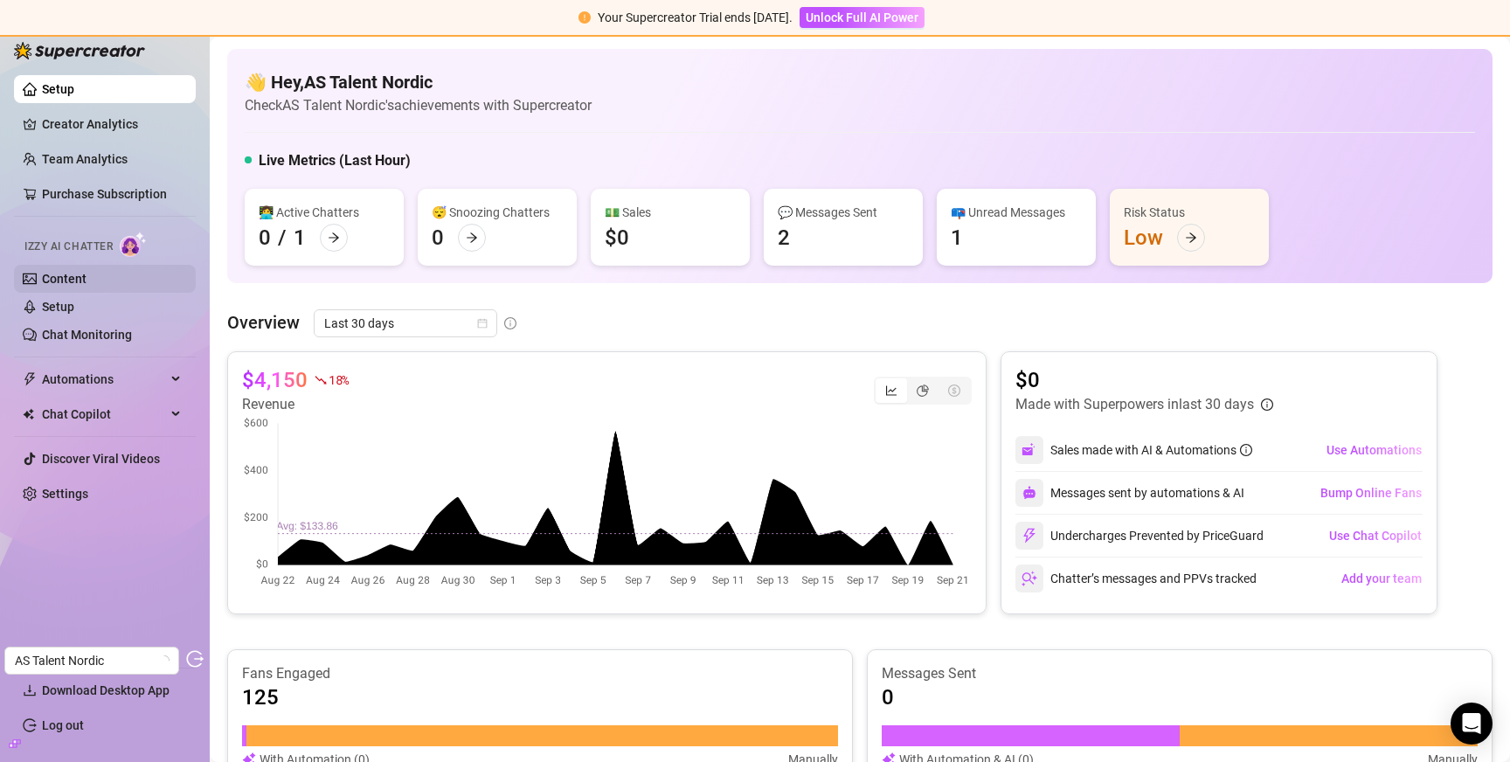
click at [87, 272] on link "Content" at bounding box center [64, 279] width 45 height 14
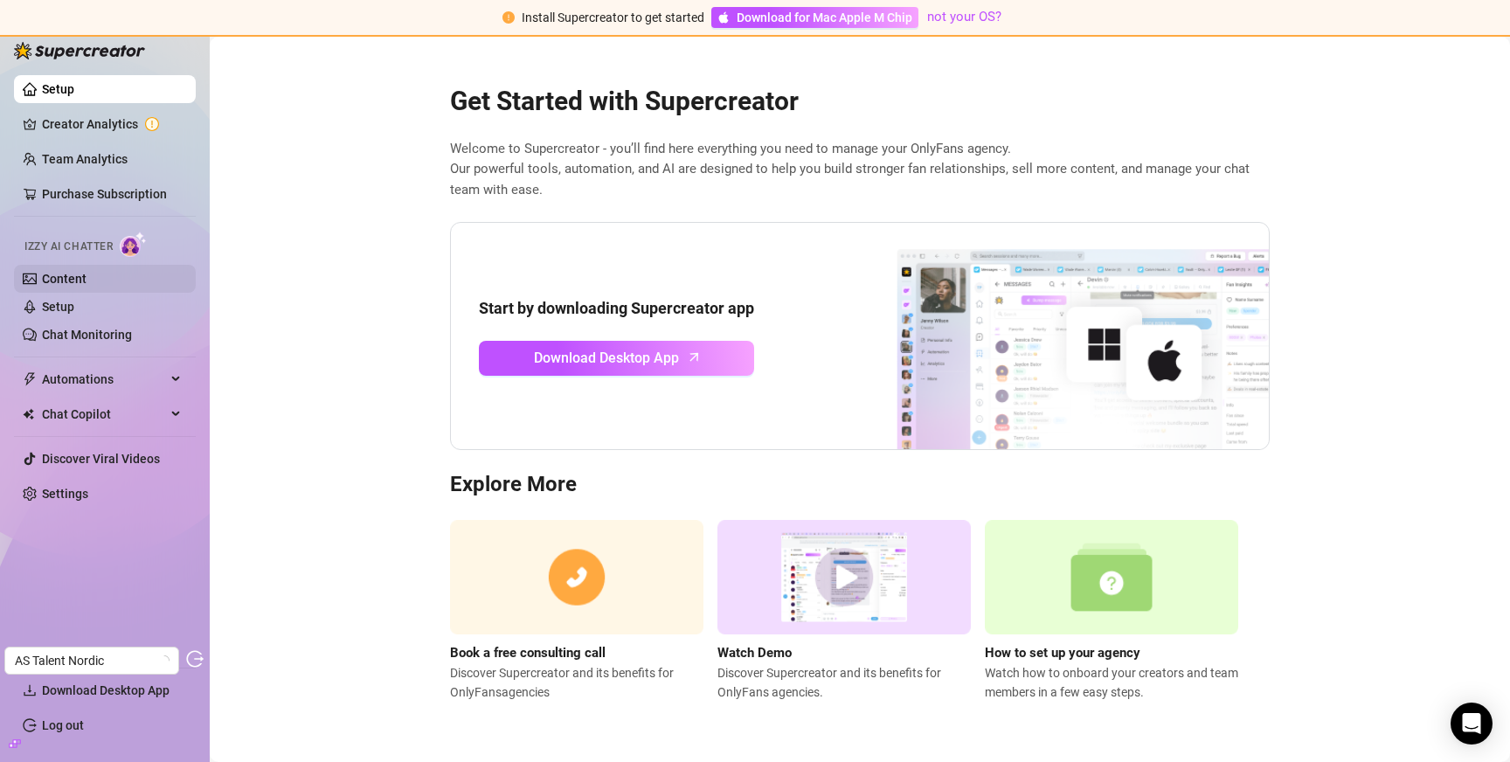
click at [87, 286] on link "Content" at bounding box center [64, 279] width 45 height 14
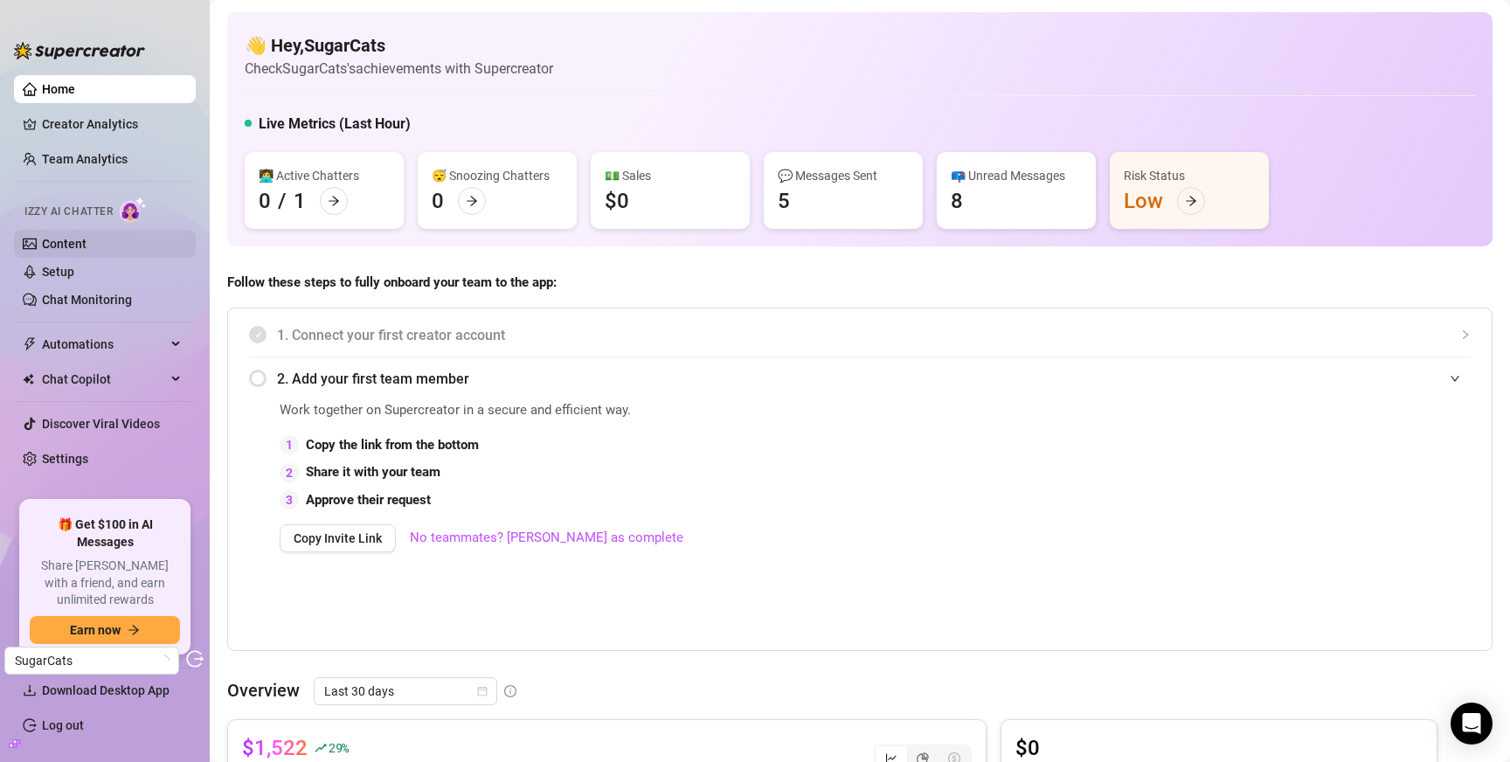
click at [87, 239] on link "Content" at bounding box center [64, 244] width 45 height 14
